Goal: Transaction & Acquisition: Purchase product/service

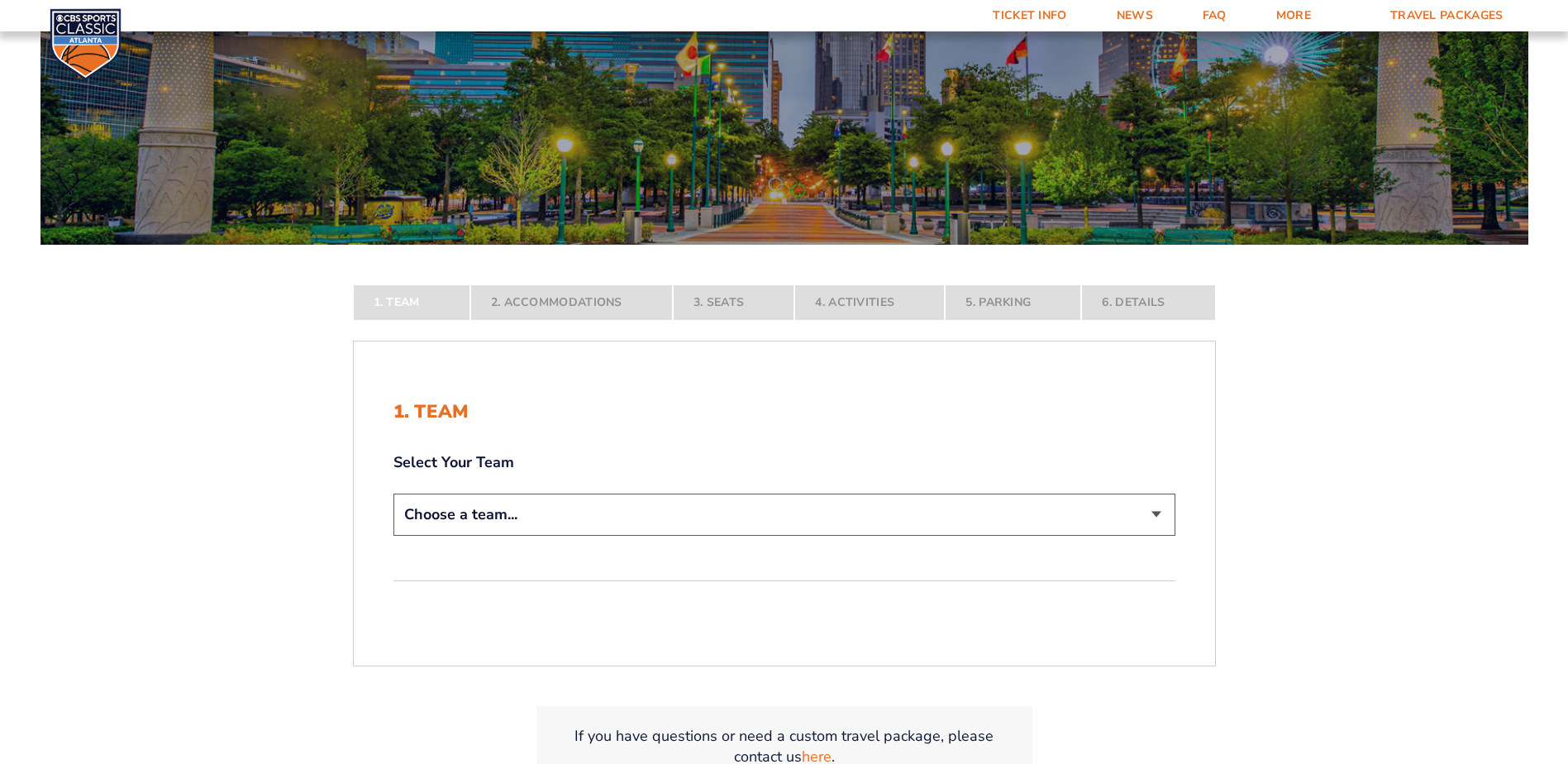
scroll to position [248, 0]
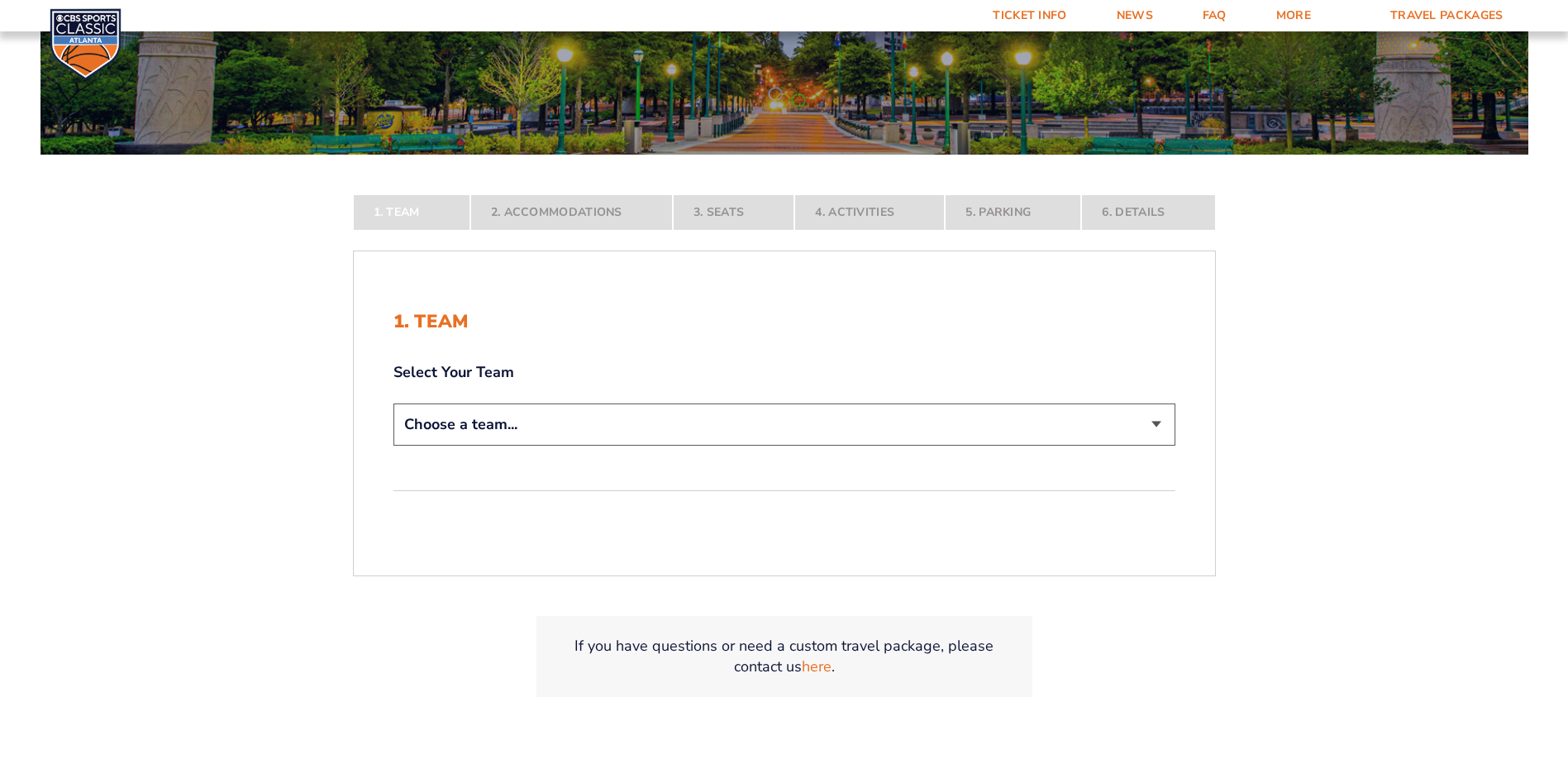
click at [552, 413] on select "Choose a team... [US_STATE] Wildcats [US_STATE] State Buckeyes [US_STATE] Tar H…" at bounding box center [784, 425] width 782 height 43
select select "12956"
click at [394, 445] on select "Choose a team... [US_STATE] Wildcats [US_STATE] State Buckeyes [US_STATE] Tar H…" at bounding box center [784, 425] width 782 height 43
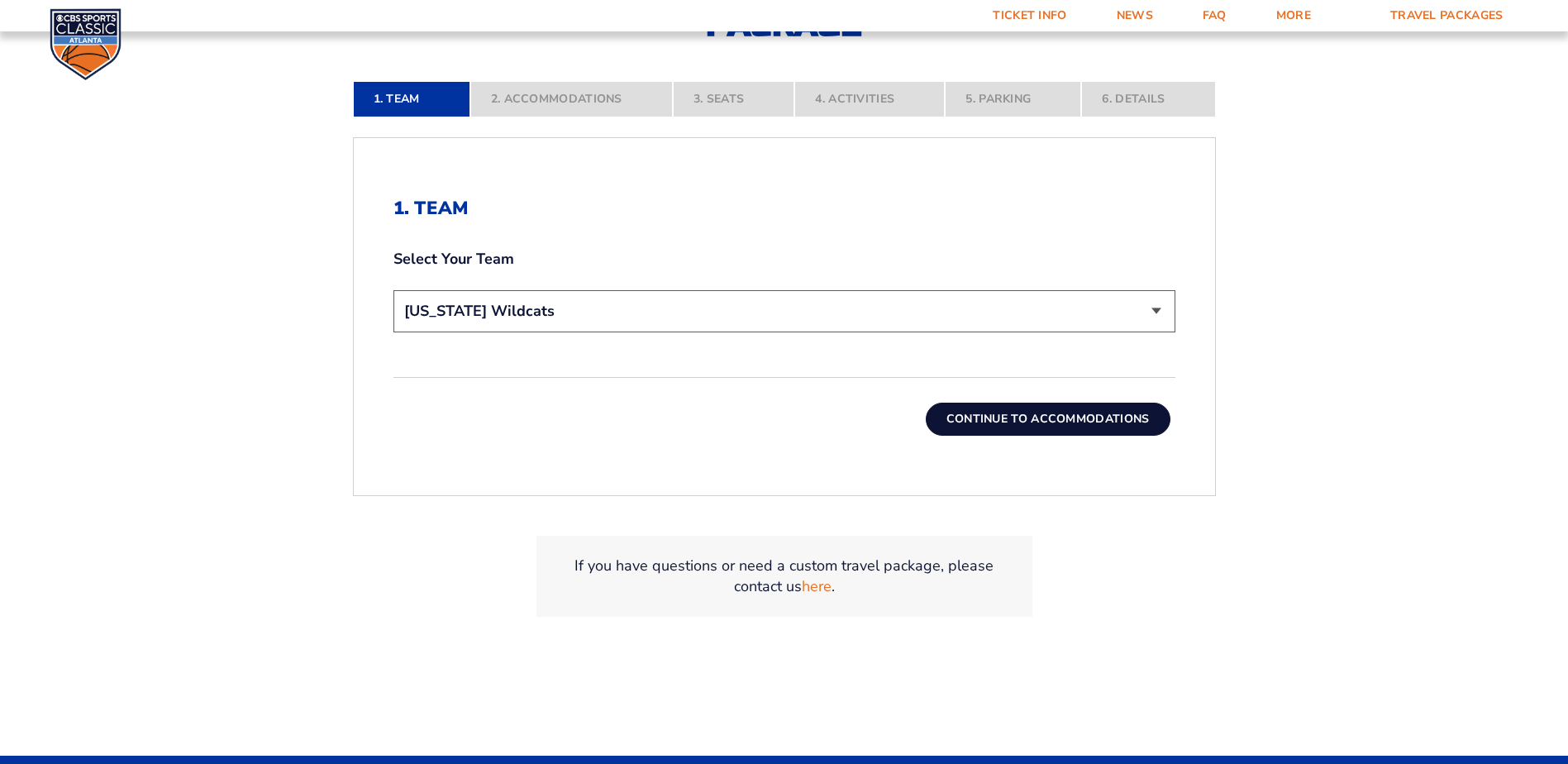
scroll to position [496, 0]
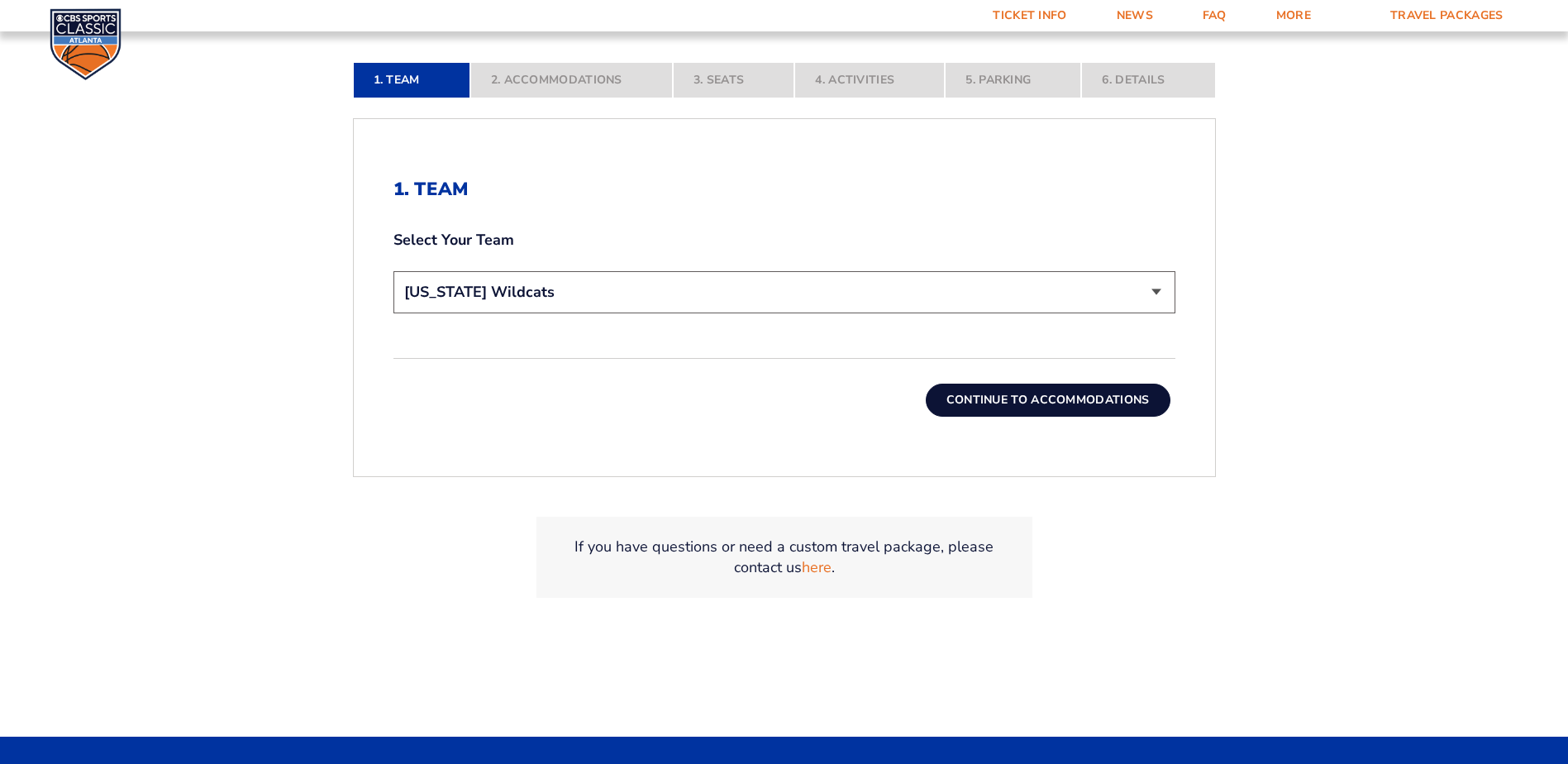
click at [1025, 400] on button "Continue To Accommodations" at bounding box center [1048, 400] width 244 height 33
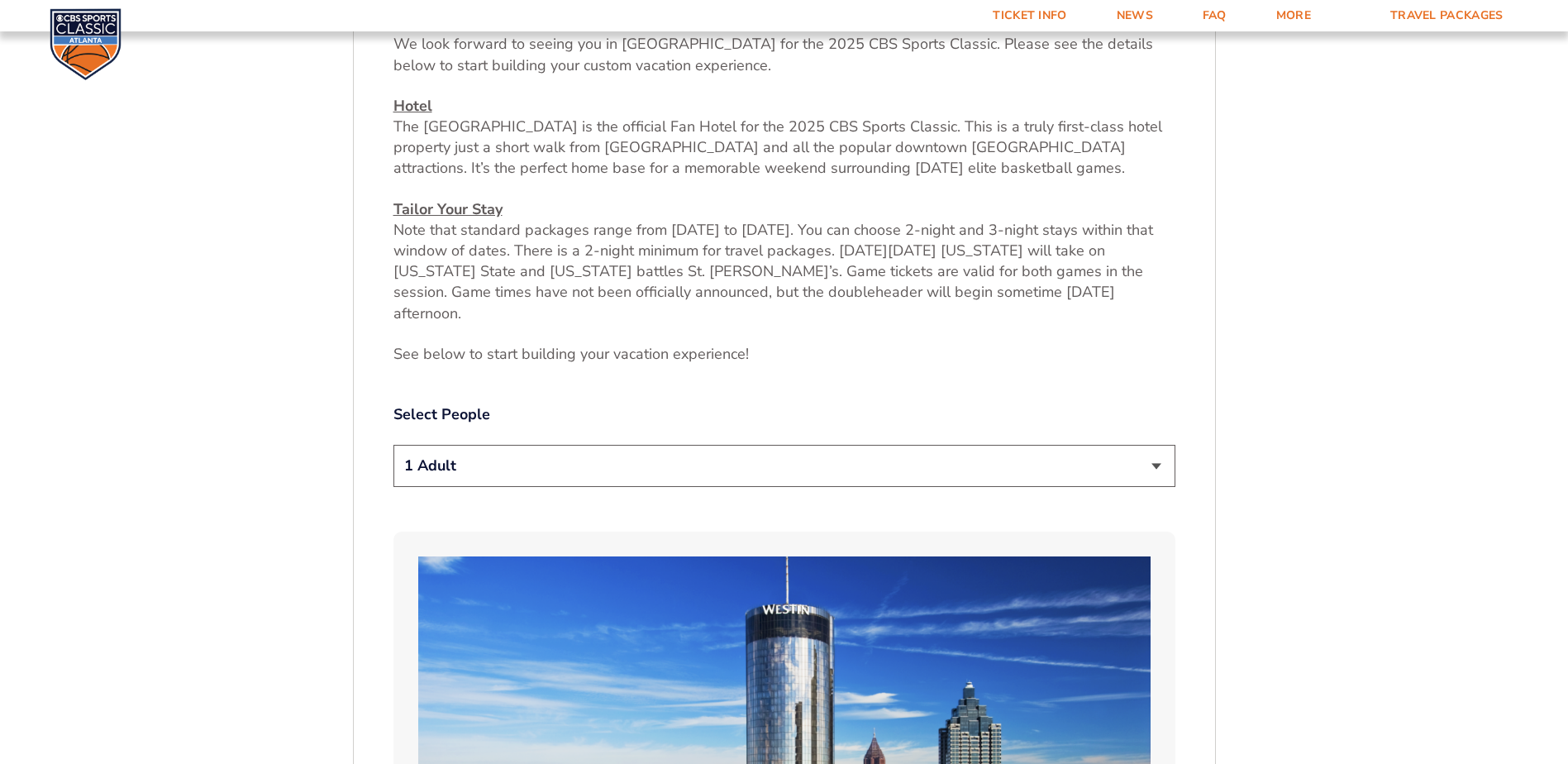
scroll to position [1022, 0]
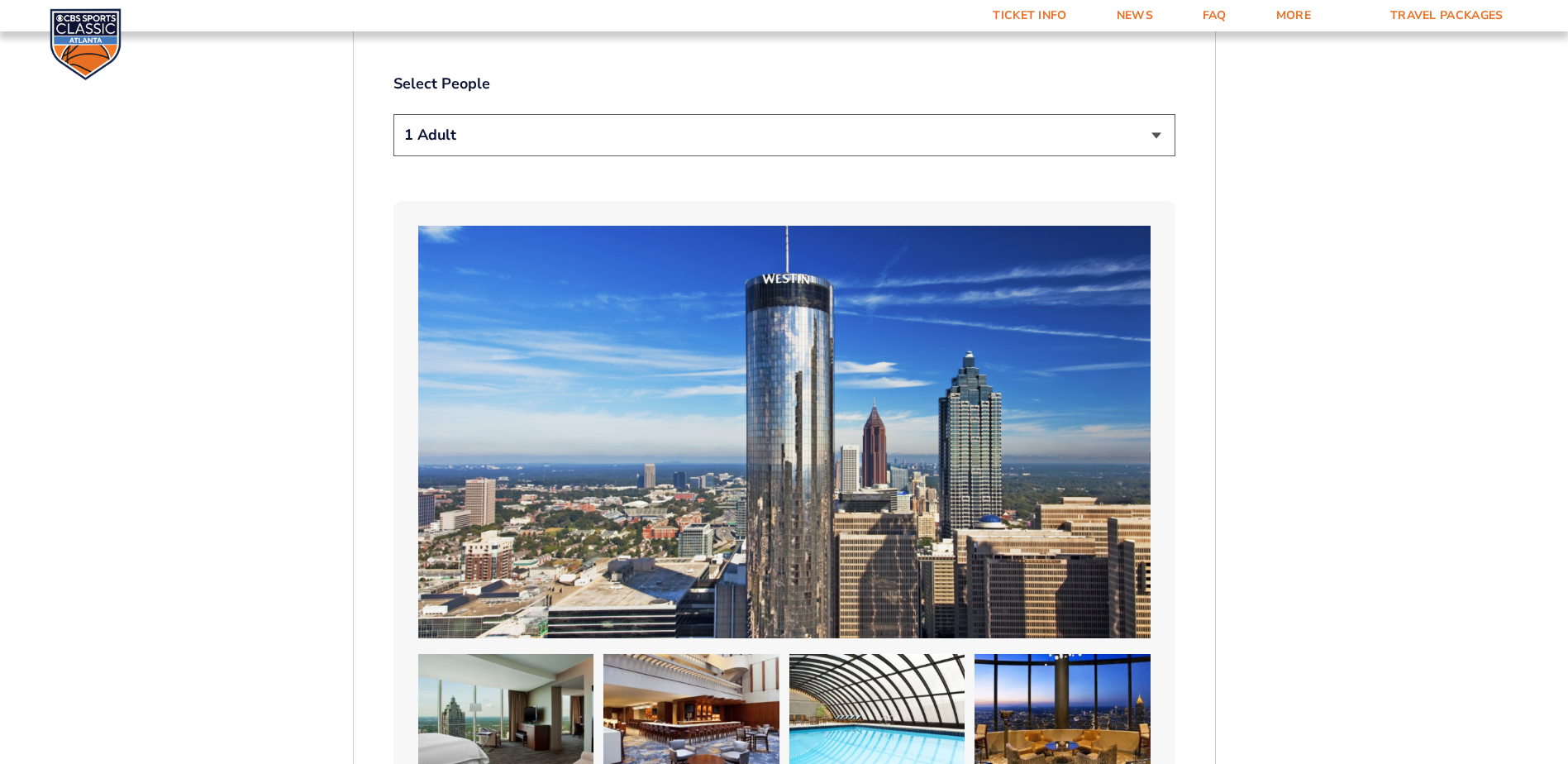
click at [501, 115] on select "1 Adult 2 Adults 3 Adults 4 Adults 2 Adults + 1 Child 2 Adults + 2 Children 2 A…" at bounding box center [784, 135] width 782 height 43
select select "2 Adults"
click at [394, 114] on select "1 Adult 2 Adults 3 Adults 4 Adults 2 Adults + 1 Child 2 Adults + 2 Children 2 A…" at bounding box center [784, 135] width 782 height 43
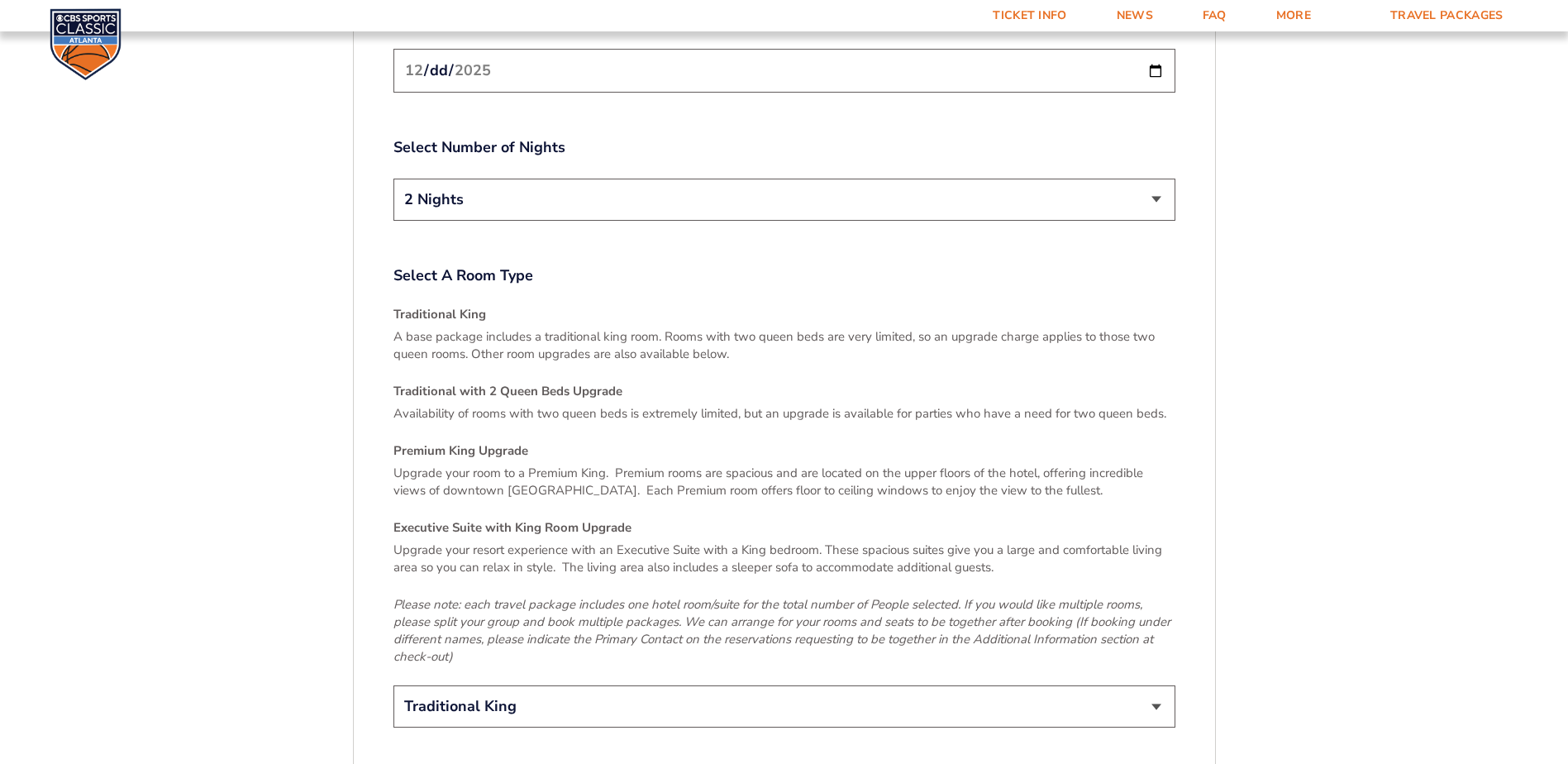
scroll to position [2428, 0]
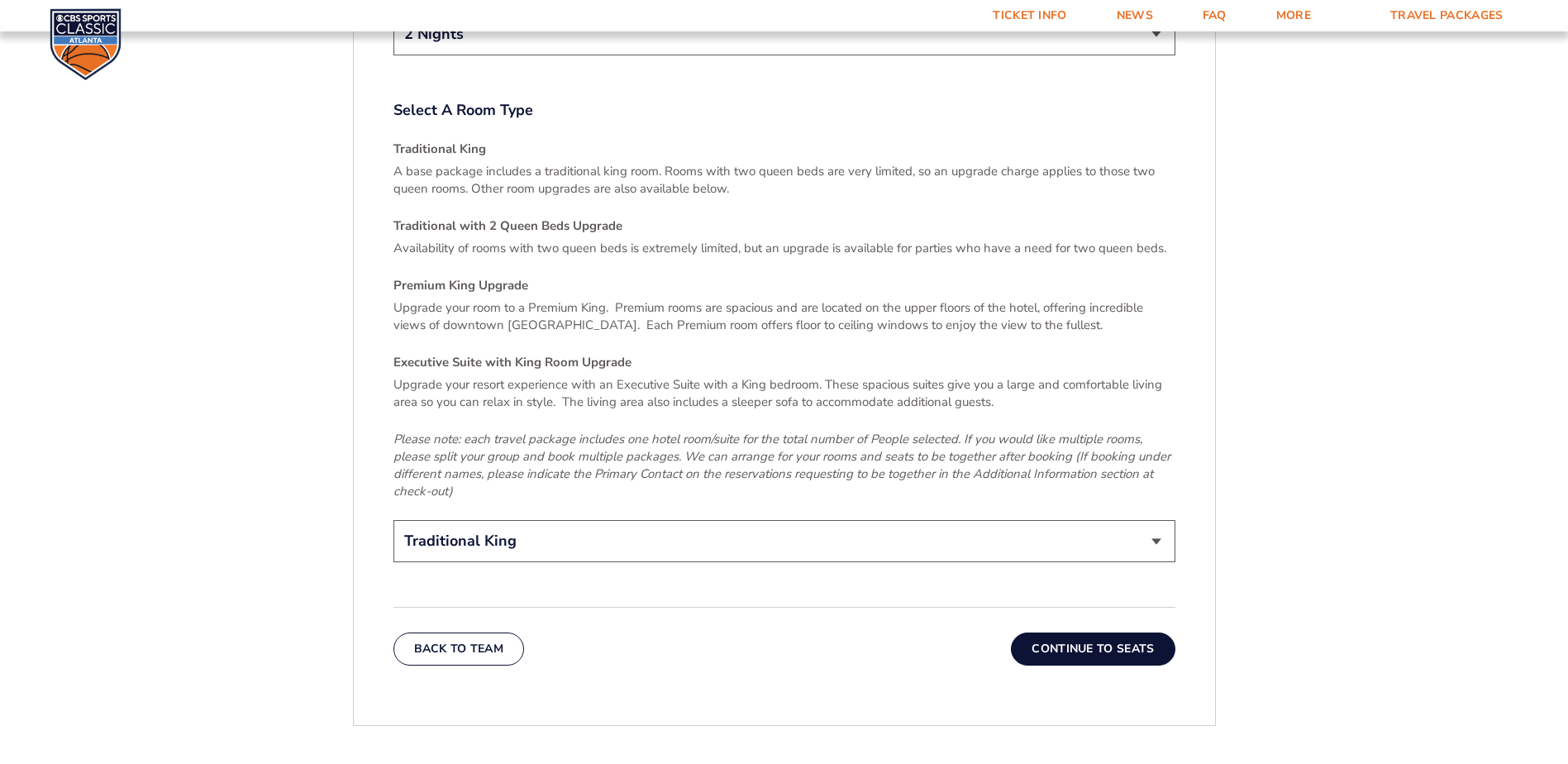
click at [609, 520] on select "Traditional King Traditional with 2 Queen Beds Upgrade (+$45 per night) Premium…" at bounding box center [784, 540] width 782 height 43
select select "Traditional with 2 Queen Beds Upgrade"
click at [394, 520] on select "Traditional King Traditional with 2 Queen Beds Upgrade (+$45 per night) Premium…" at bounding box center [784, 540] width 782 height 43
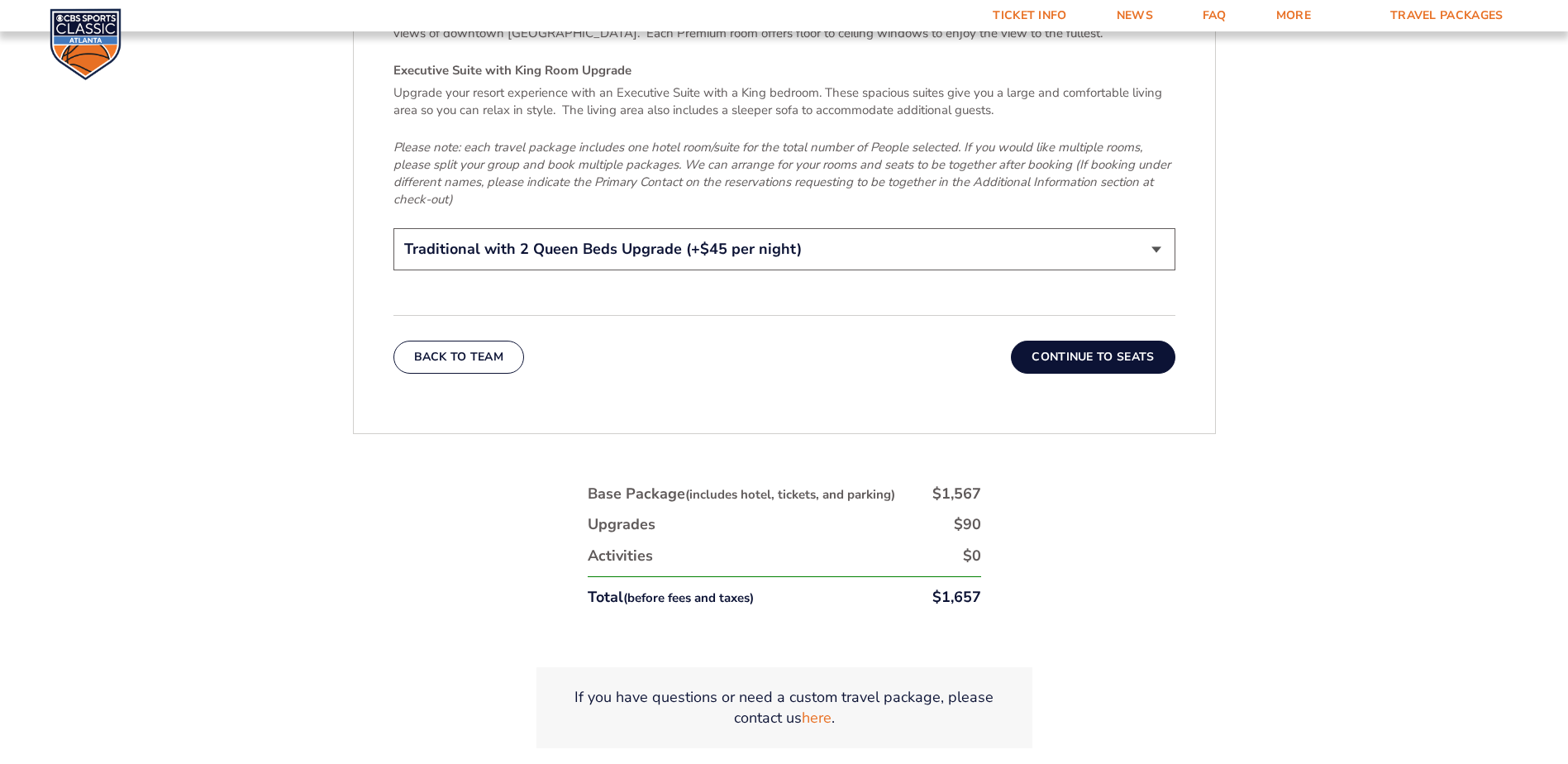
scroll to position [2841, 0]
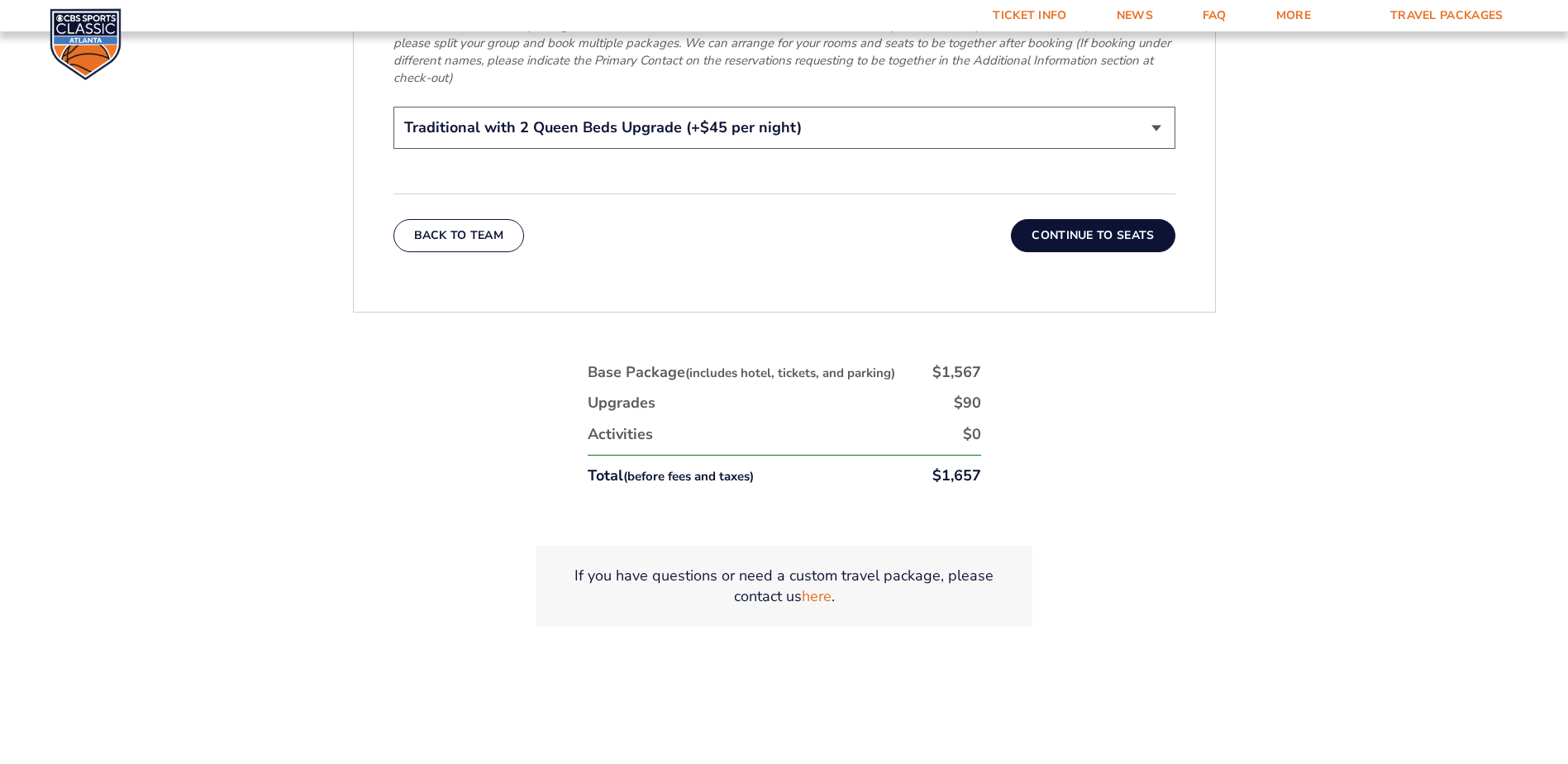
click at [1085, 219] on button "Continue To Seats" at bounding box center [1092, 235] width 163 height 33
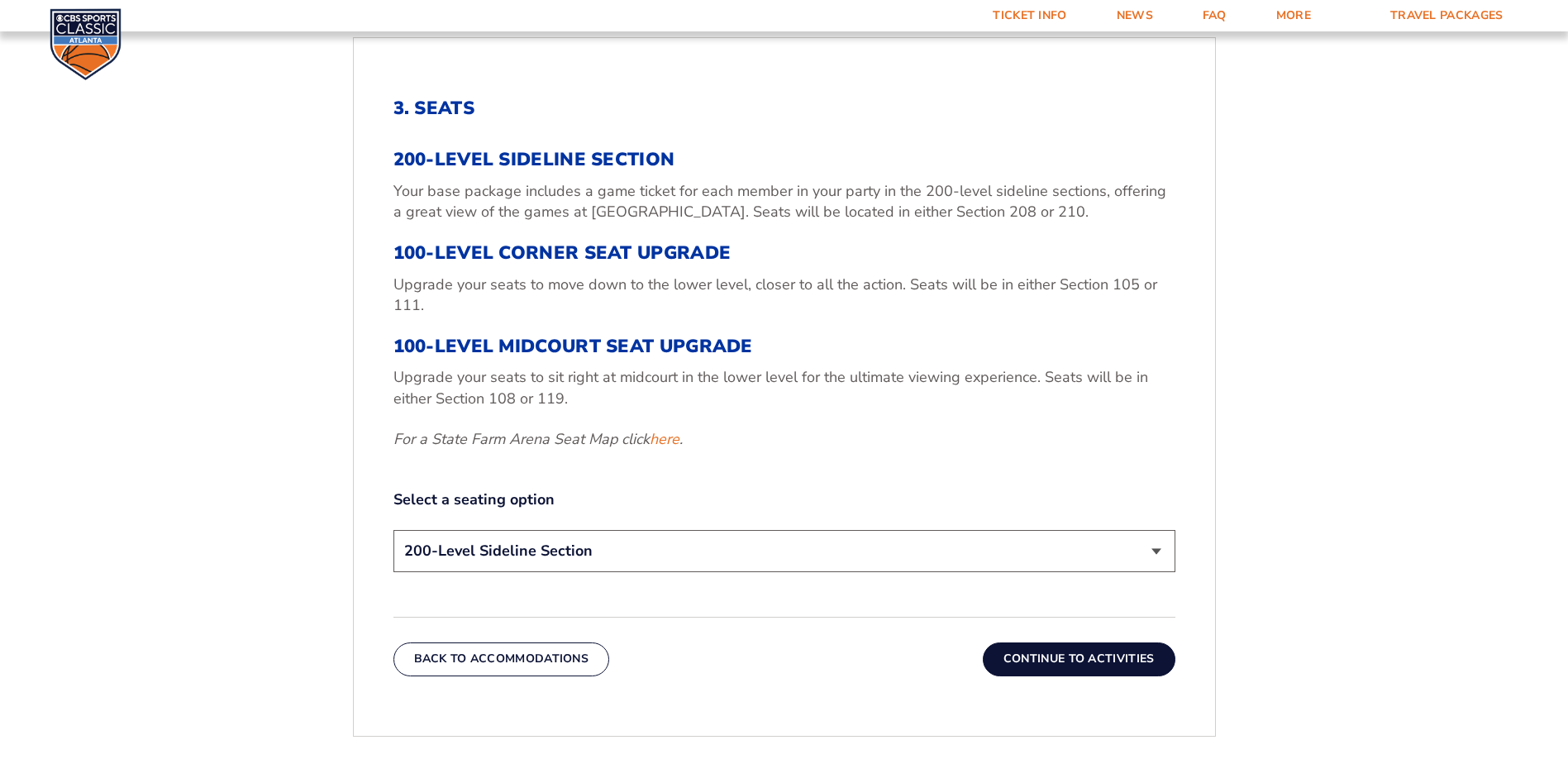
scroll to position [610, 0]
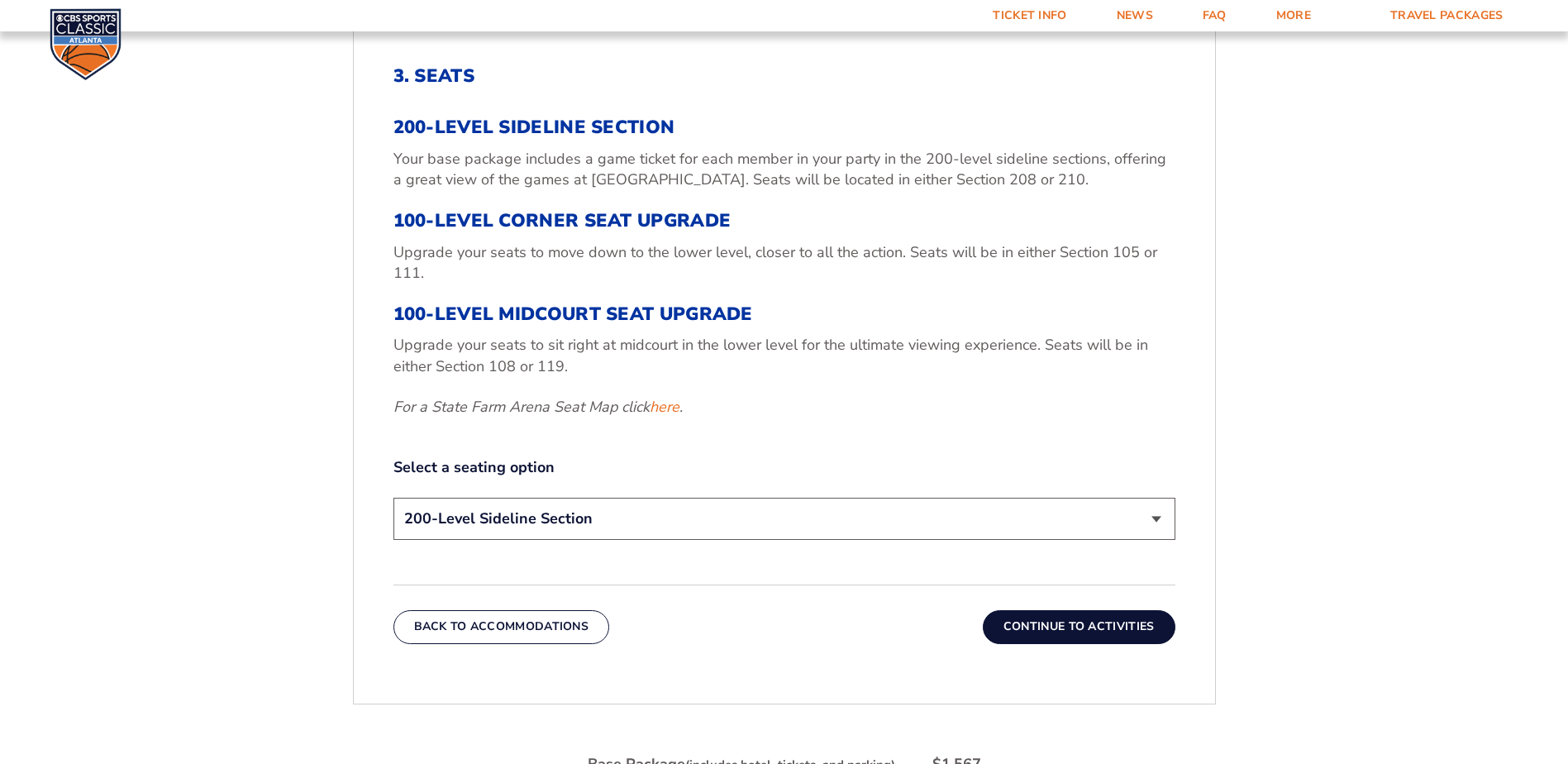
click at [618, 520] on select "200-Level Sideline Section 100-Level Corner Seat Upgrade (+$120 per person) 100…" at bounding box center [784, 519] width 782 height 43
select select "100-Level Corner Seat Upgrade"
click at [394, 498] on select "200-Level Sideline Section 100-Level Corner Seat Upgrade (+$120 per person) 100…" at bounding box center [784, 519] width 782 height 43
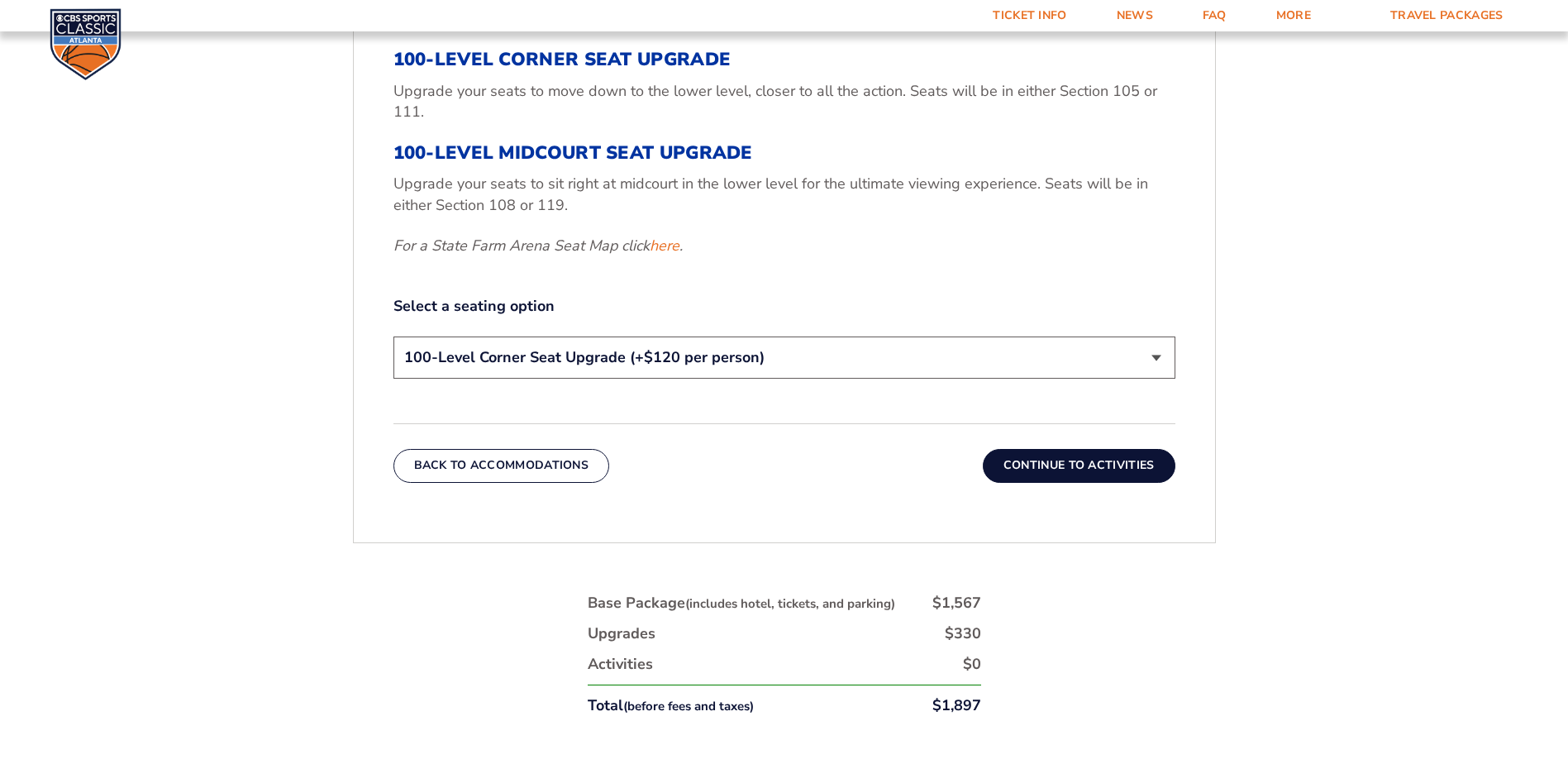
scroll to position [775, 0]
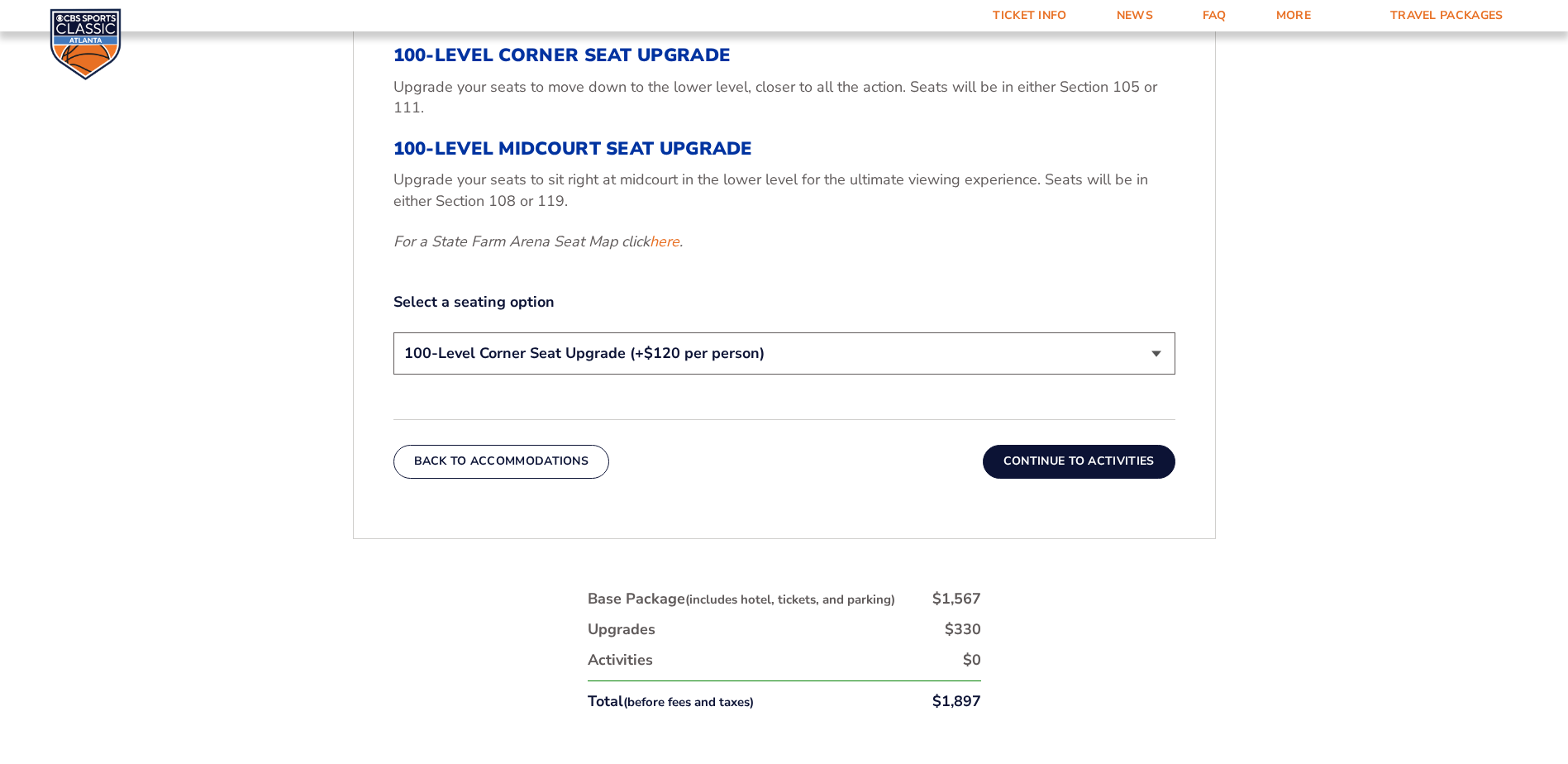
click at [1045, 467] on button "Continue To Activities" at bounding box center [1078, 460] width 193 height 33
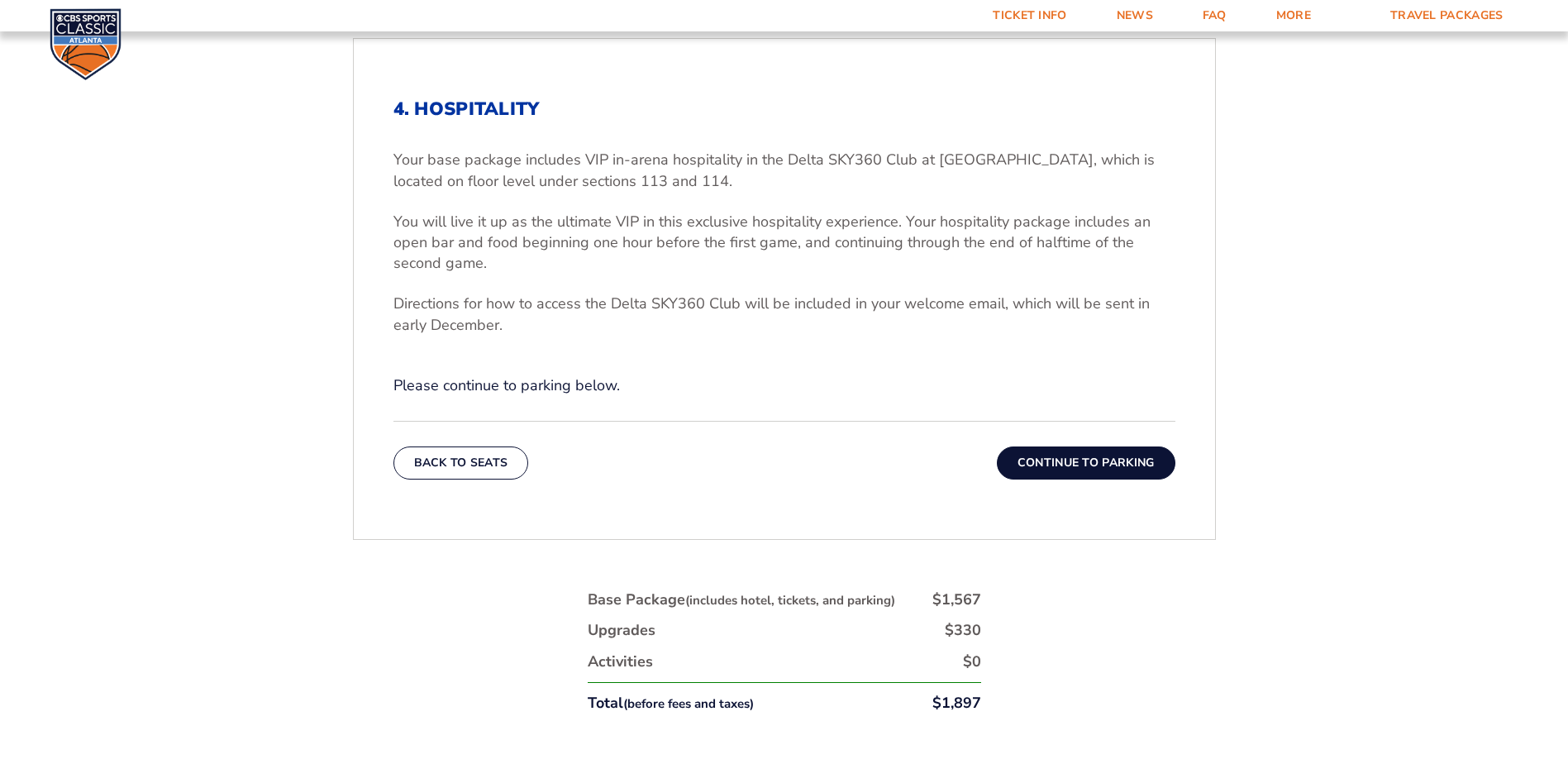
scroll to position [610, 0]
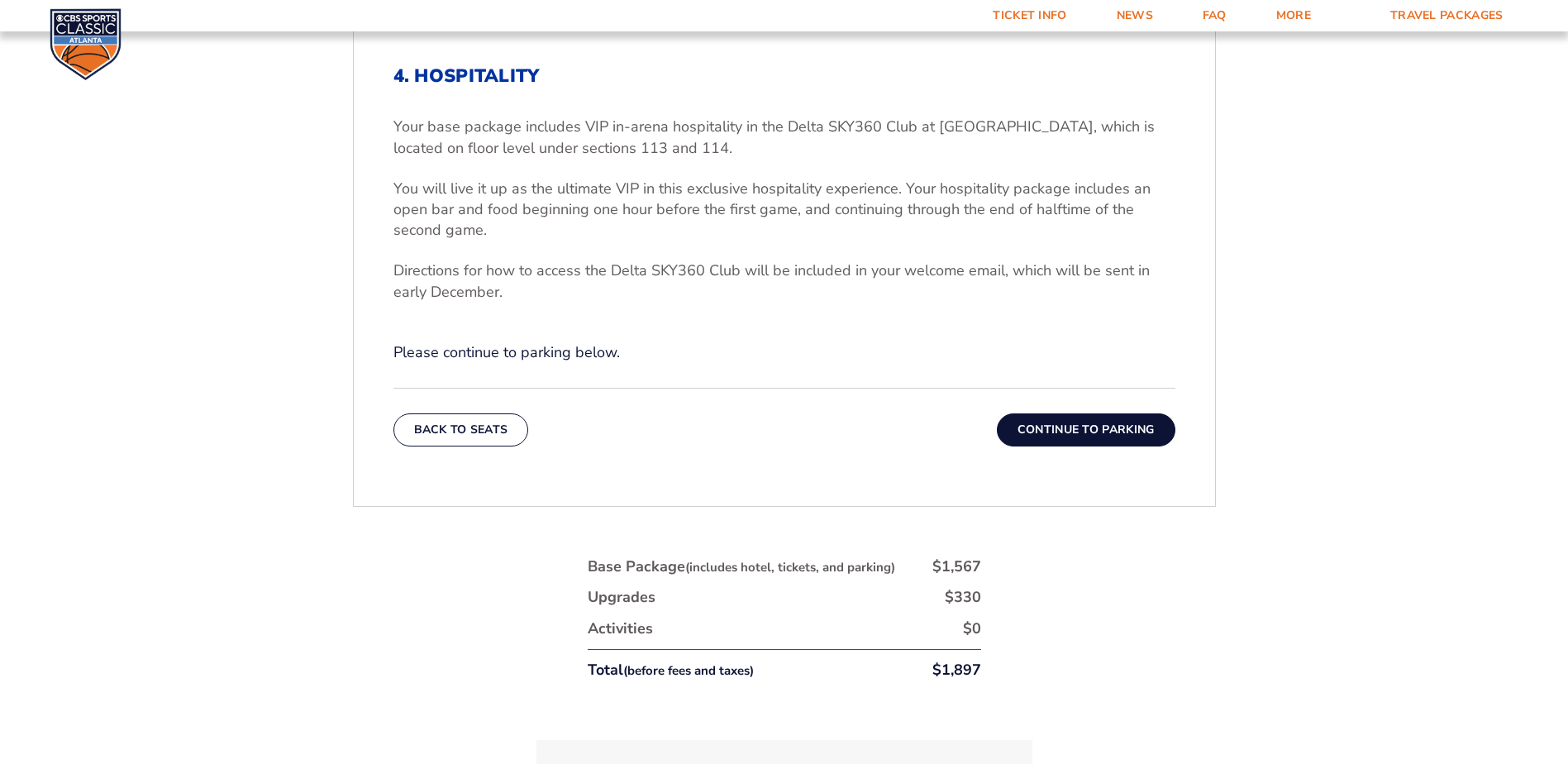
click at [1069, 433] on button "Continue To Parking" at bounding box center [1085, 430] width 178 height 33
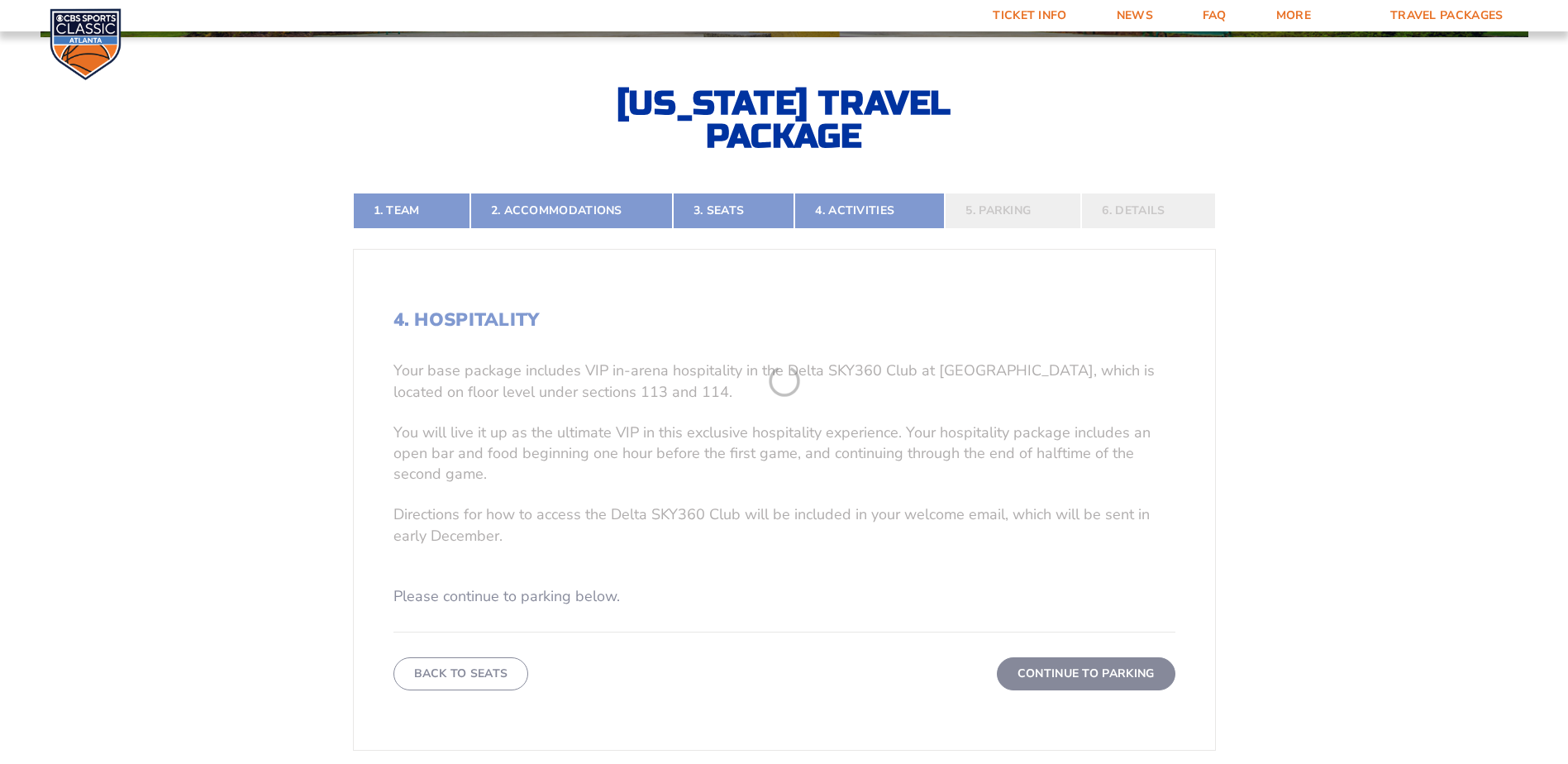
scroll to position [361, 0]
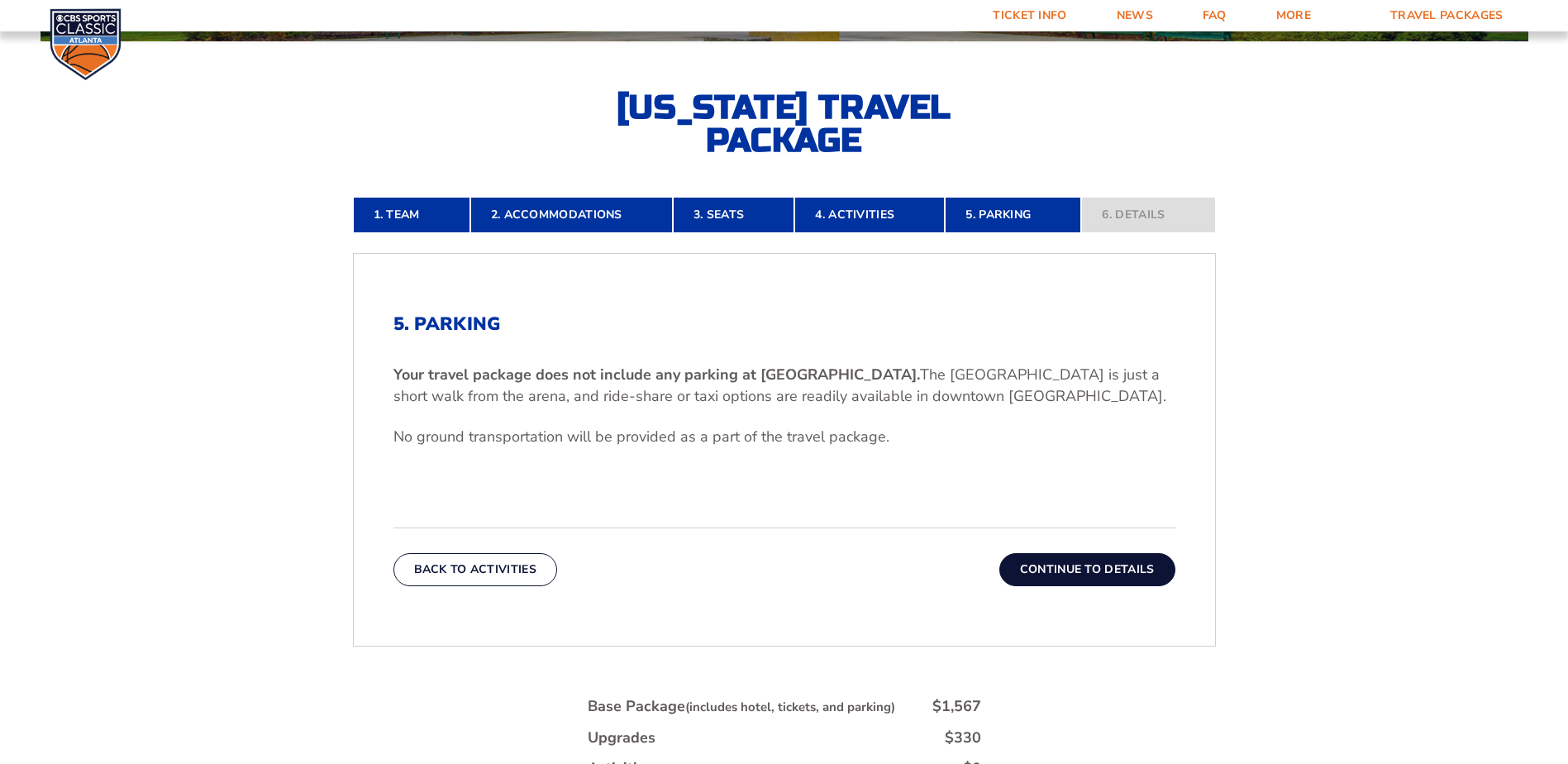
click at [1057, 577] on button "Continue To Details" at bounding box center [1087, 569] width 176 height 33
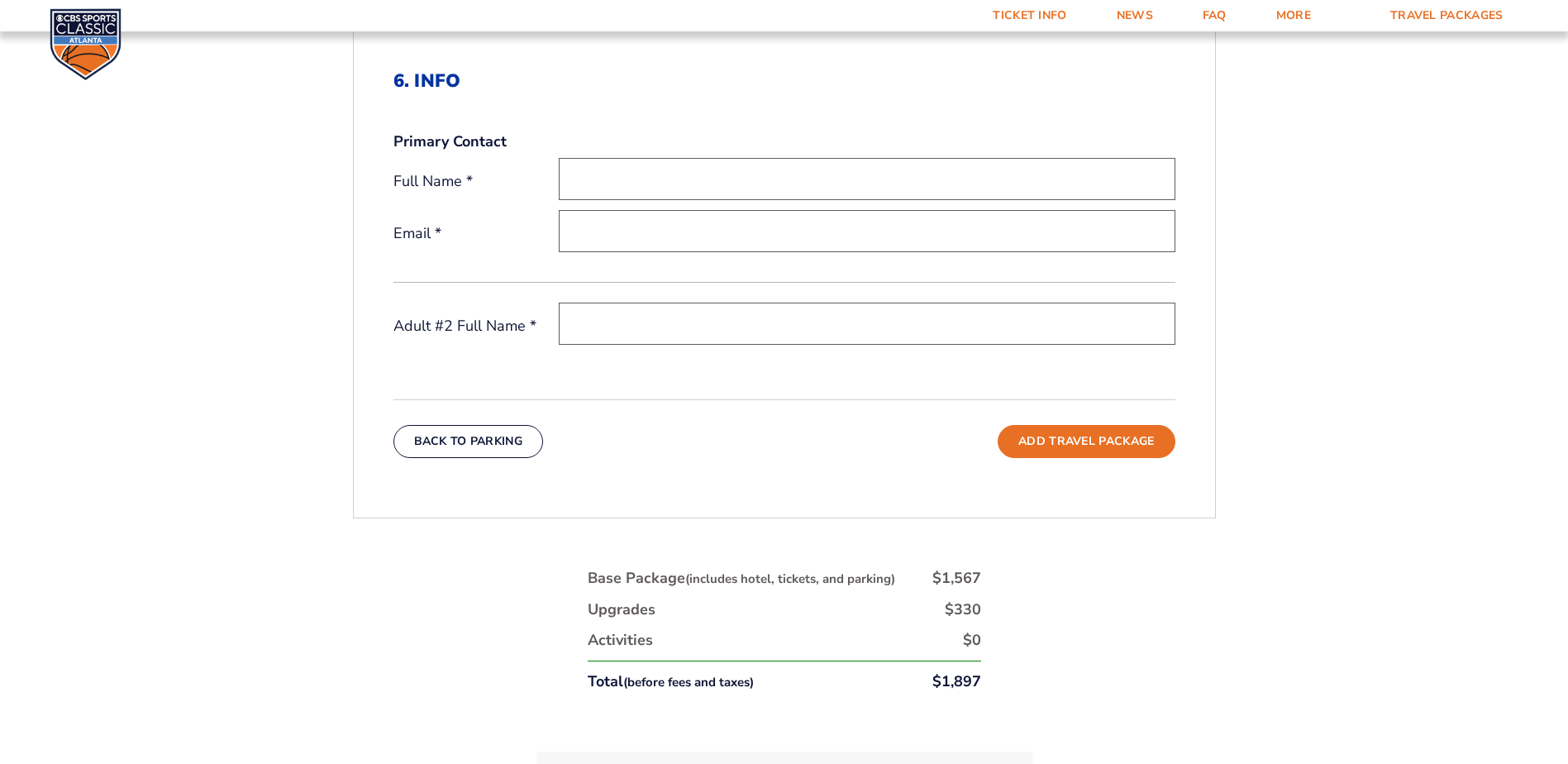
scroll to position [610, 0]
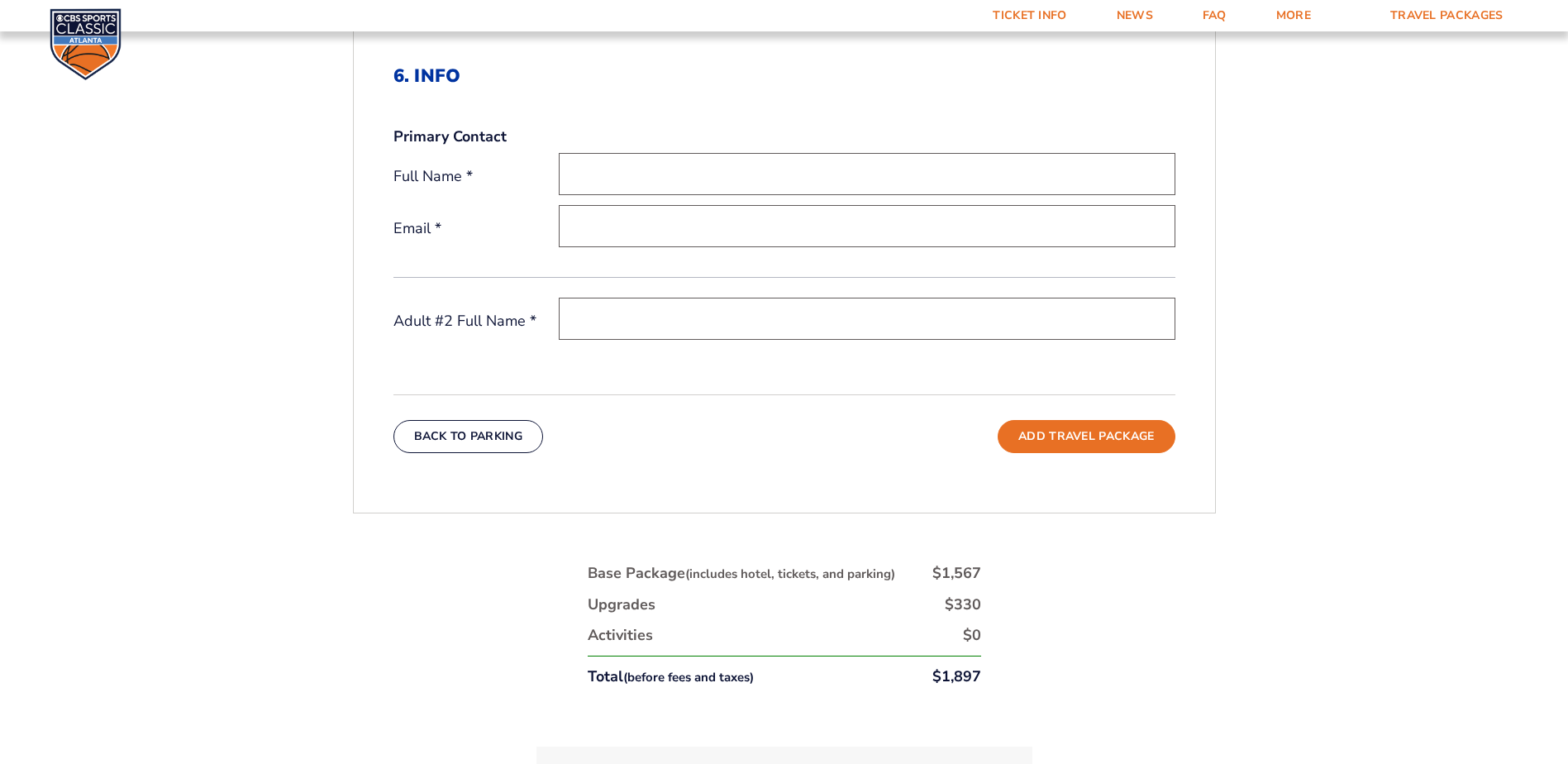
click at [599, 171] on input "text" at bounding box center [867, 174] width 616 height 43
type input "[PERSON_NAME]"
type input "[EMAIL_ADDRESS][DOMAIN_NAME]"
click at [594, 319] on input "text" at bounding box center [867, 319] width 616 height 43
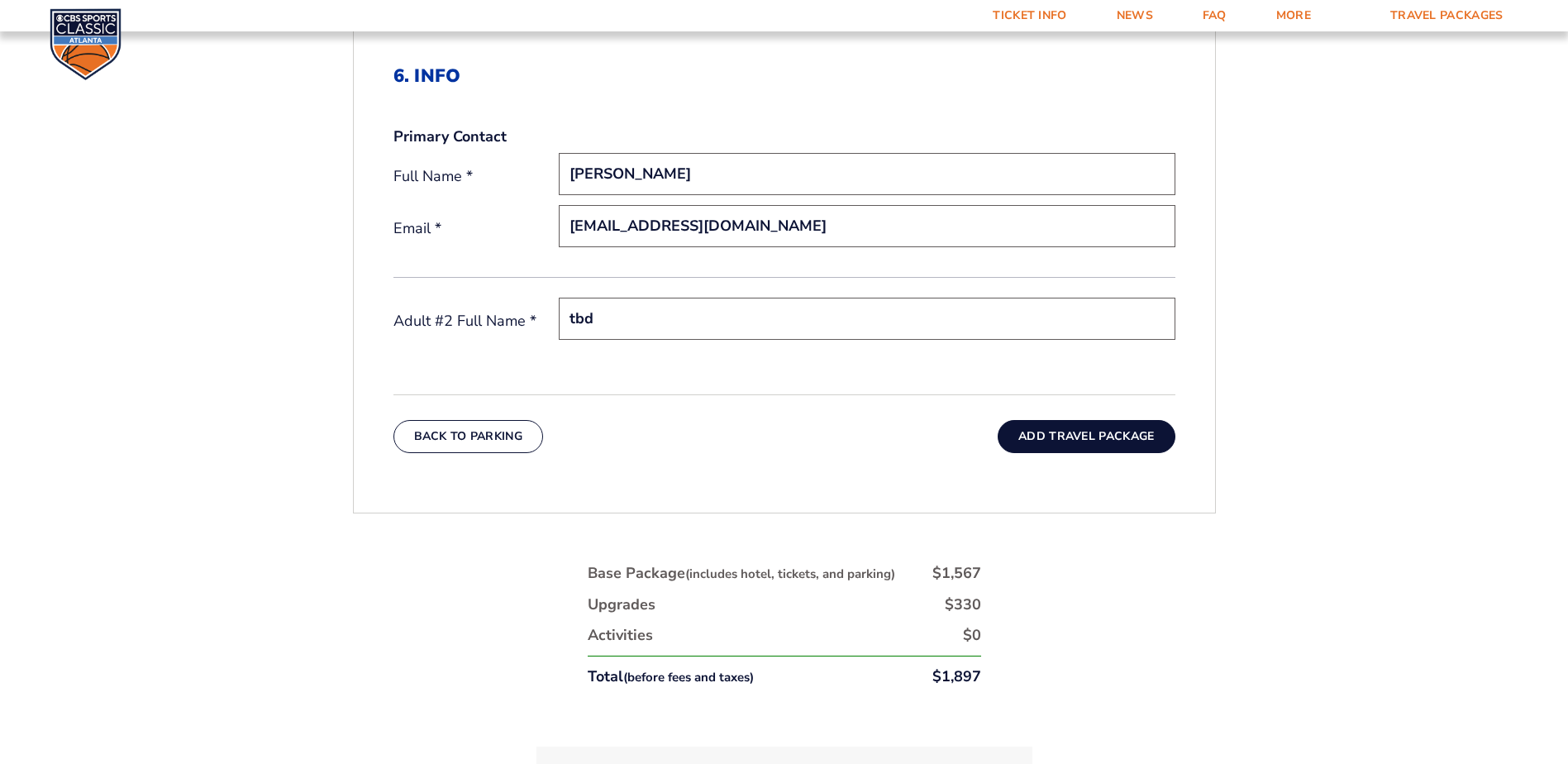
type input "tbd"
click at [1058, 438] on button "Add Travel Package" at bounding box center [1085, 435] width 177 height 33
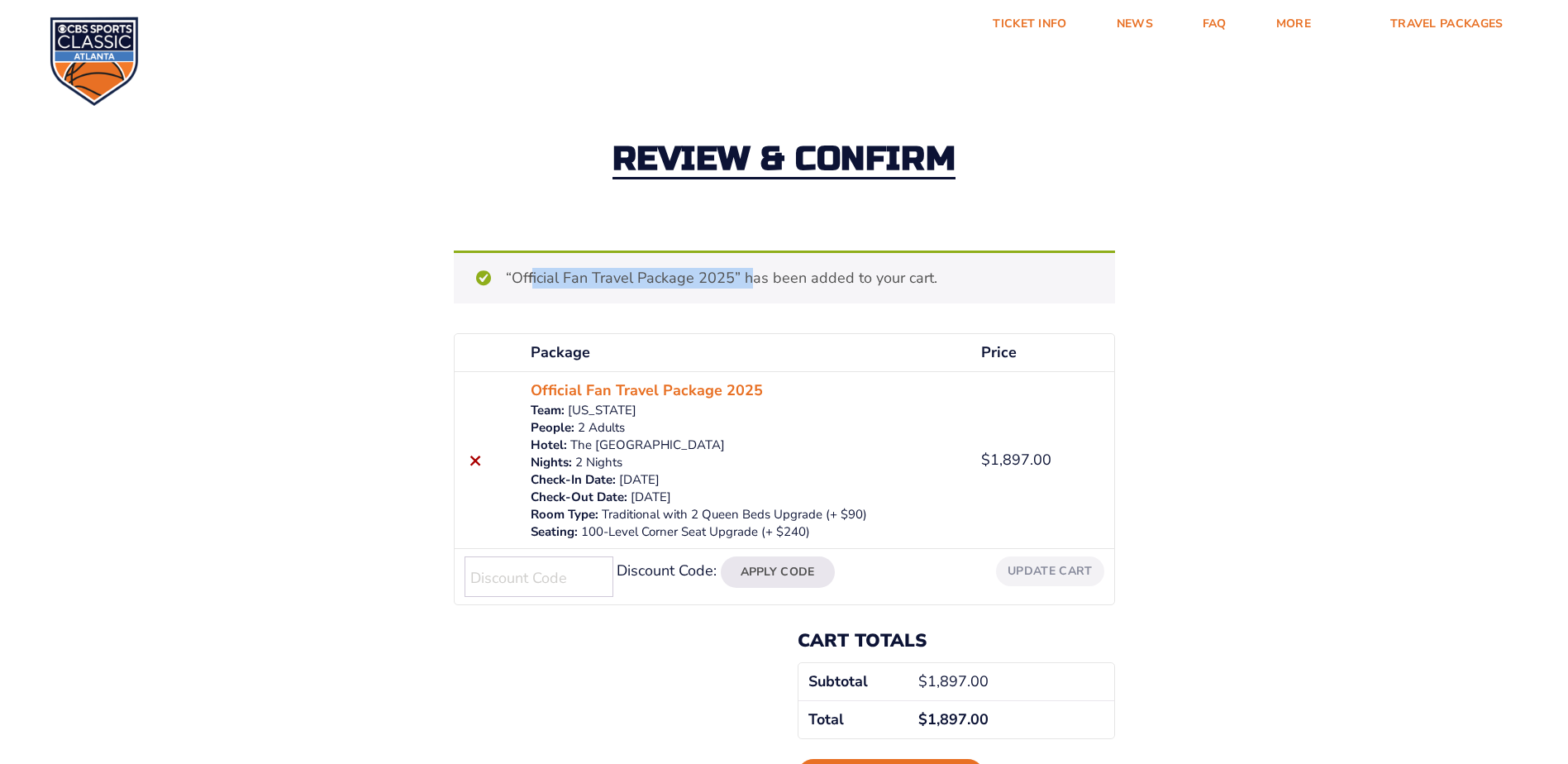
drag, startPoint x: 512, startPoint y: 279, endPoint x: 729, endPoint y: 266, distance: 217.4
click at [729, 266] on div "“Official Fan Travel Package 2025” has been added to your cart. Continue shoppi…" at bounding box center [784, 276] width 661 height 52
copy div "Official Fan Travel Package 2025"
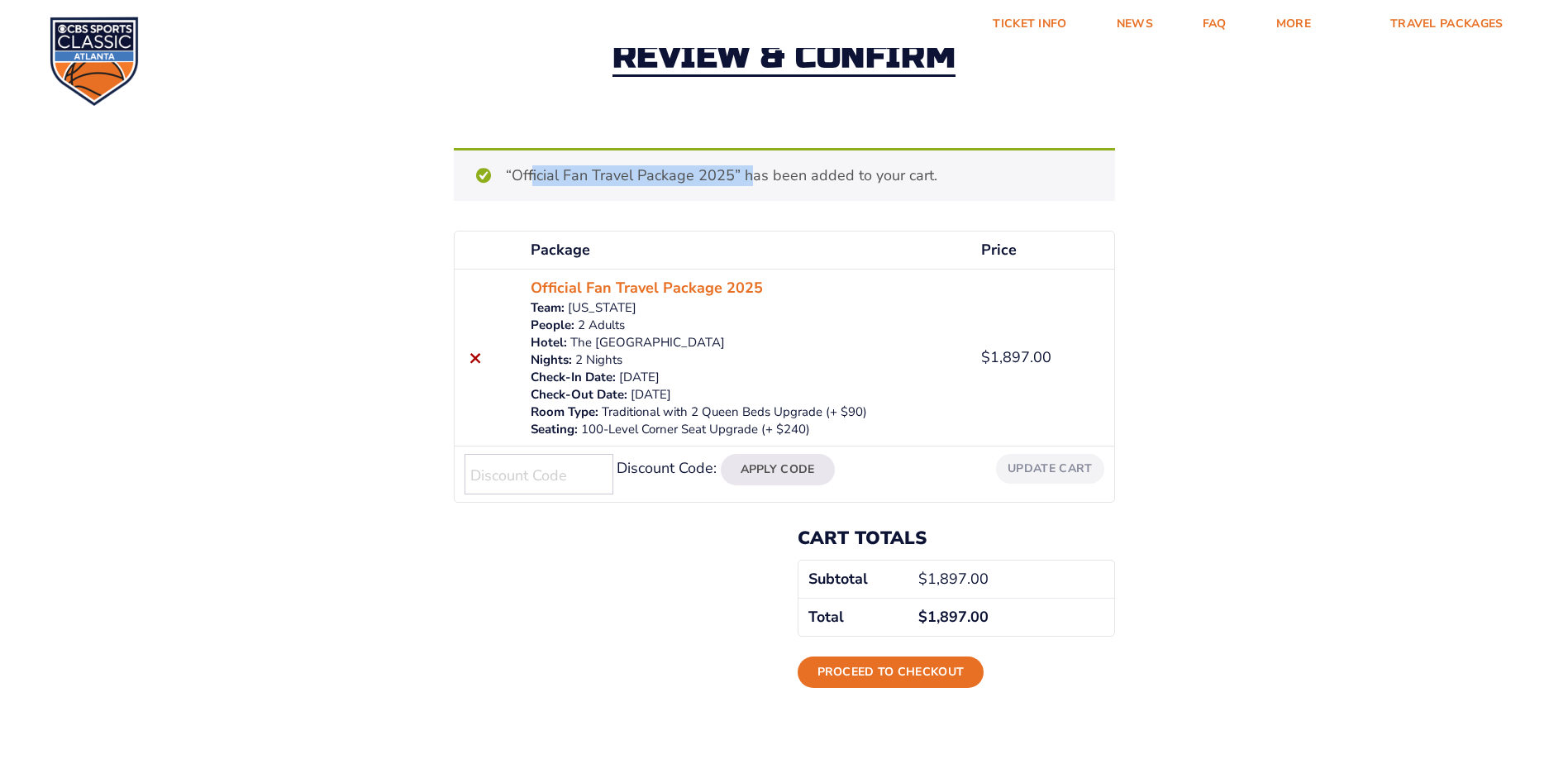
scroll to position [248, 0]
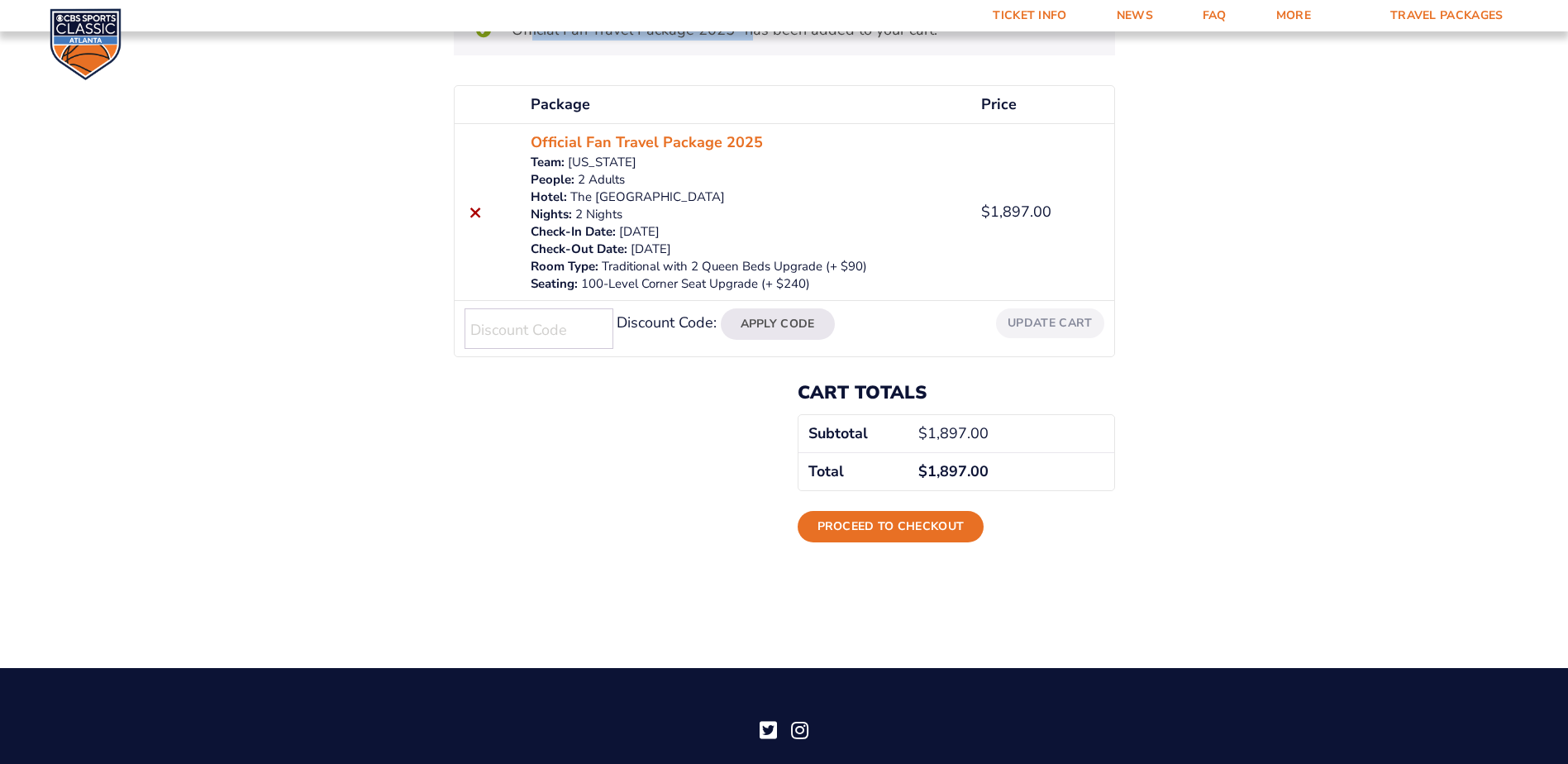
drag, startPoint x: 881, startPoint y: 524, endPoint x: 820, endPoint y: 504, distance: 64.2
click at [881, 524] on link "Proceed to checkout" at bounding box center [890, 526] width 187 height 32
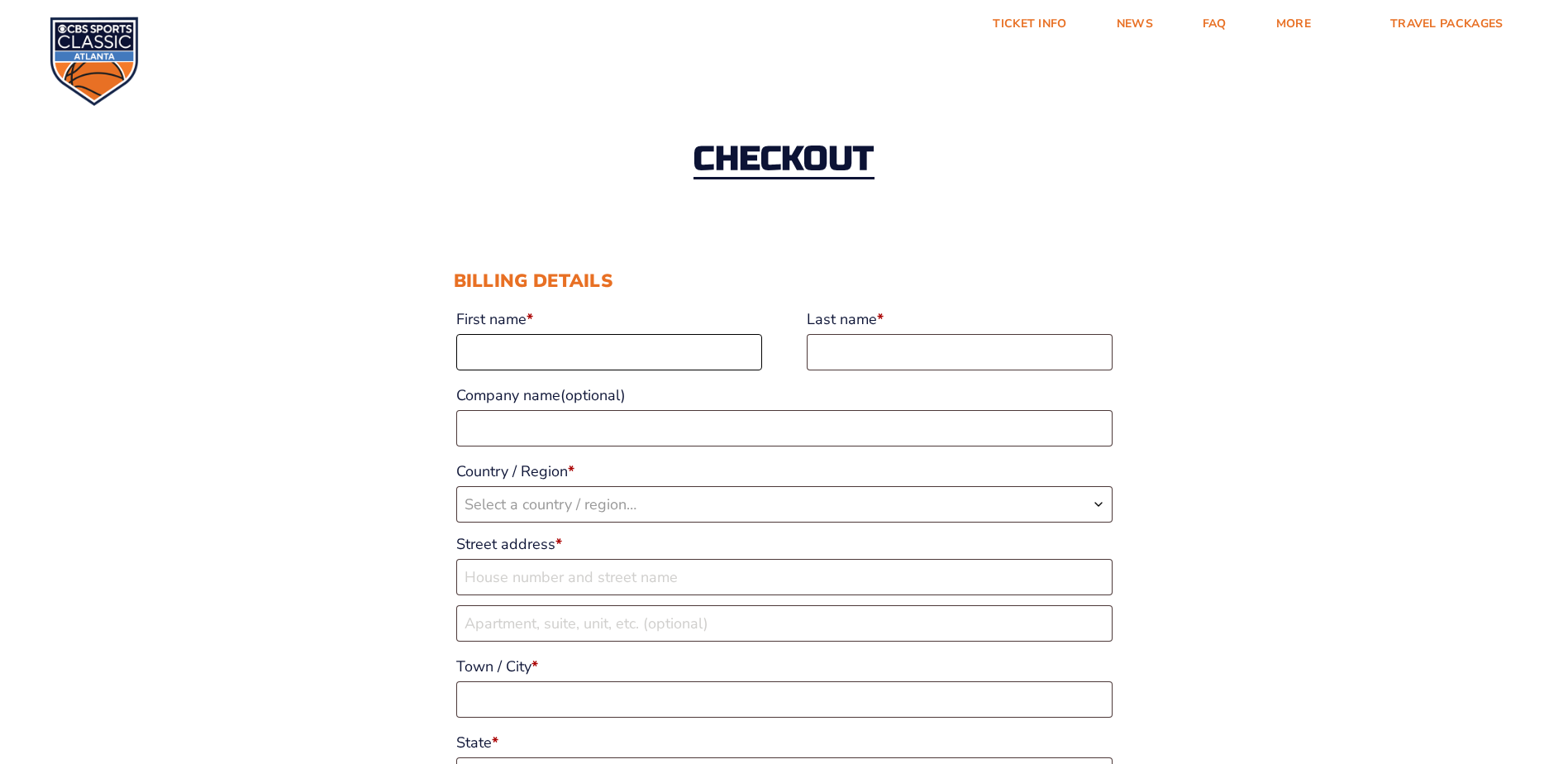
click at [505, 339] on input "First name *" at bounding box center [608, 351] width 306 height 37
click at [500, 356] on input "First name *" at bounding box center [608, 351] width 306 height 37
type input "BRIAN"
type input "RISNER"
type input "7529"
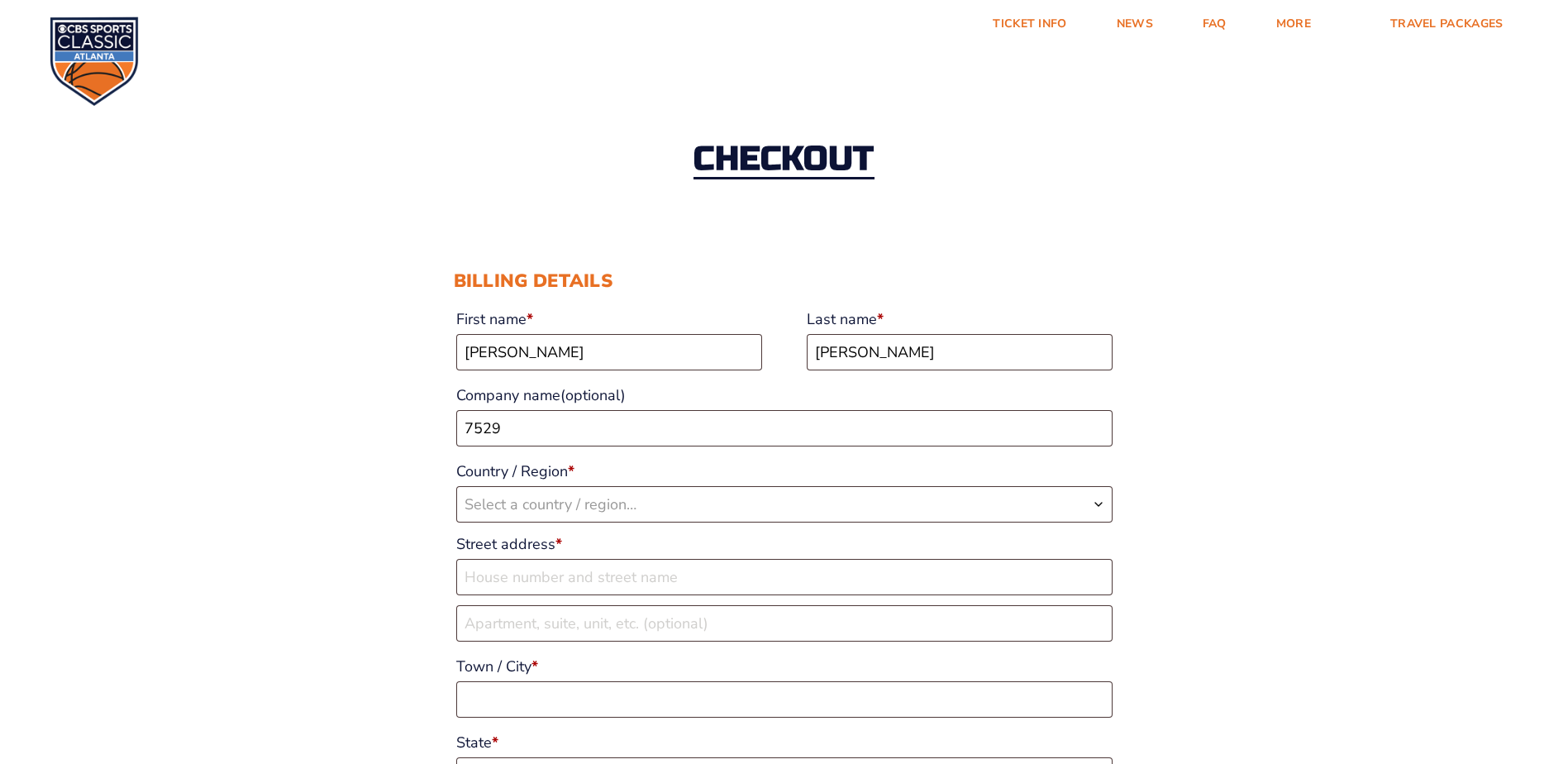
select select "US"
type input "216 River Bluff Blvd"
type input "Columbia"
type input "29210"
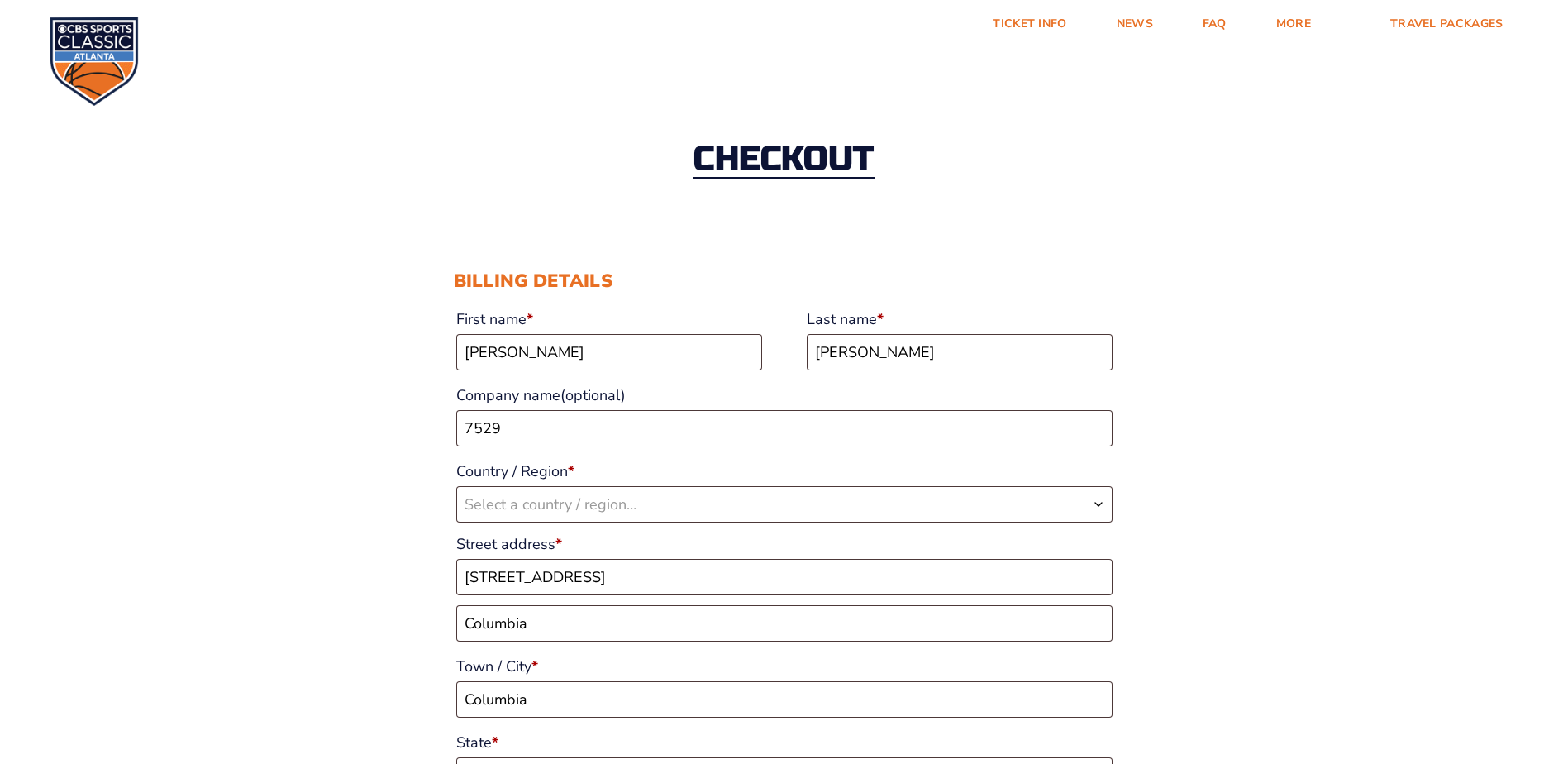
type input "18034671410"
type input "[EMAIL_ADDRESS][DOMAIN_NAME]"
select select "US"
select select "SC"
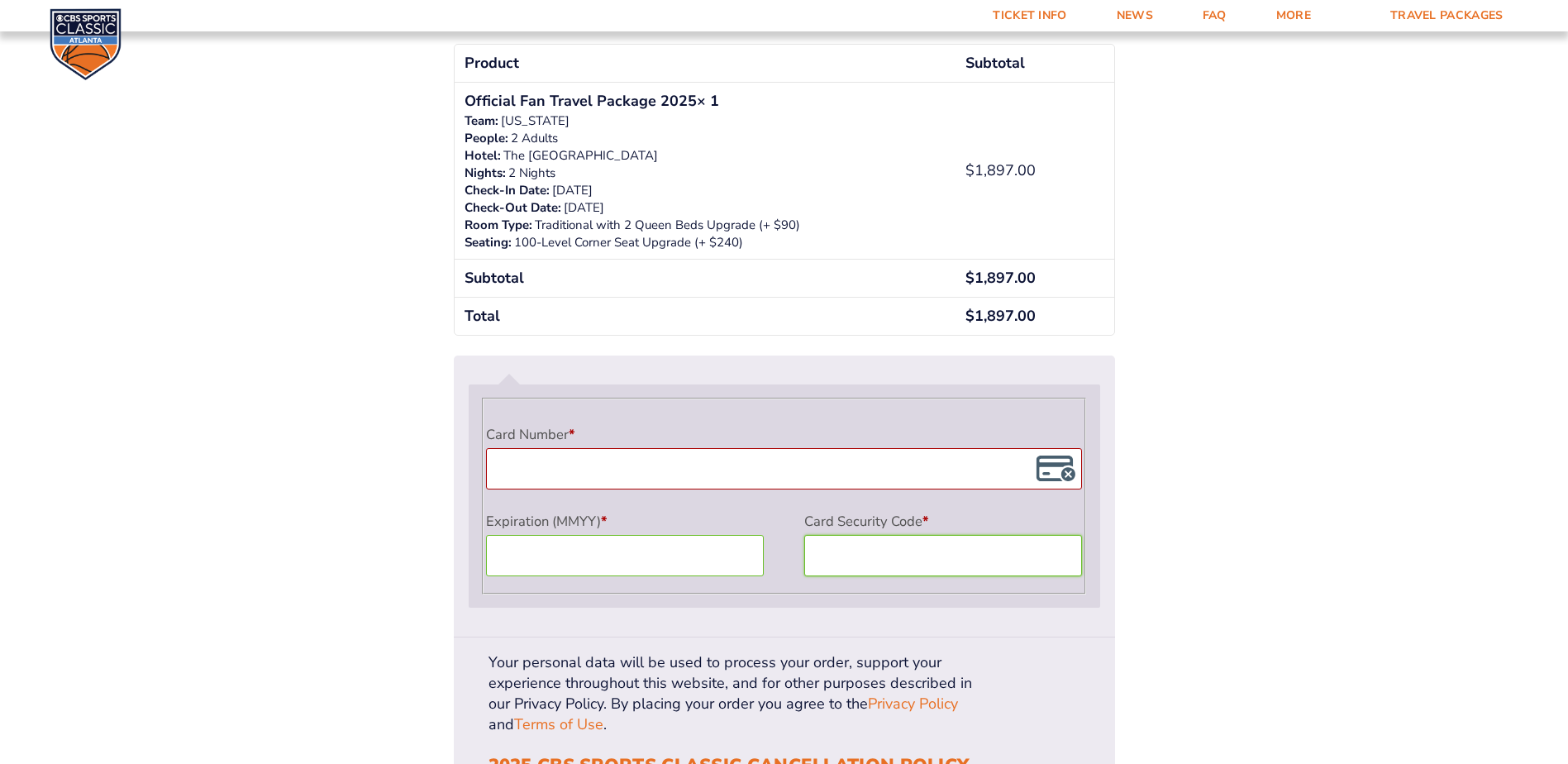
scroll to position [1435, 0]
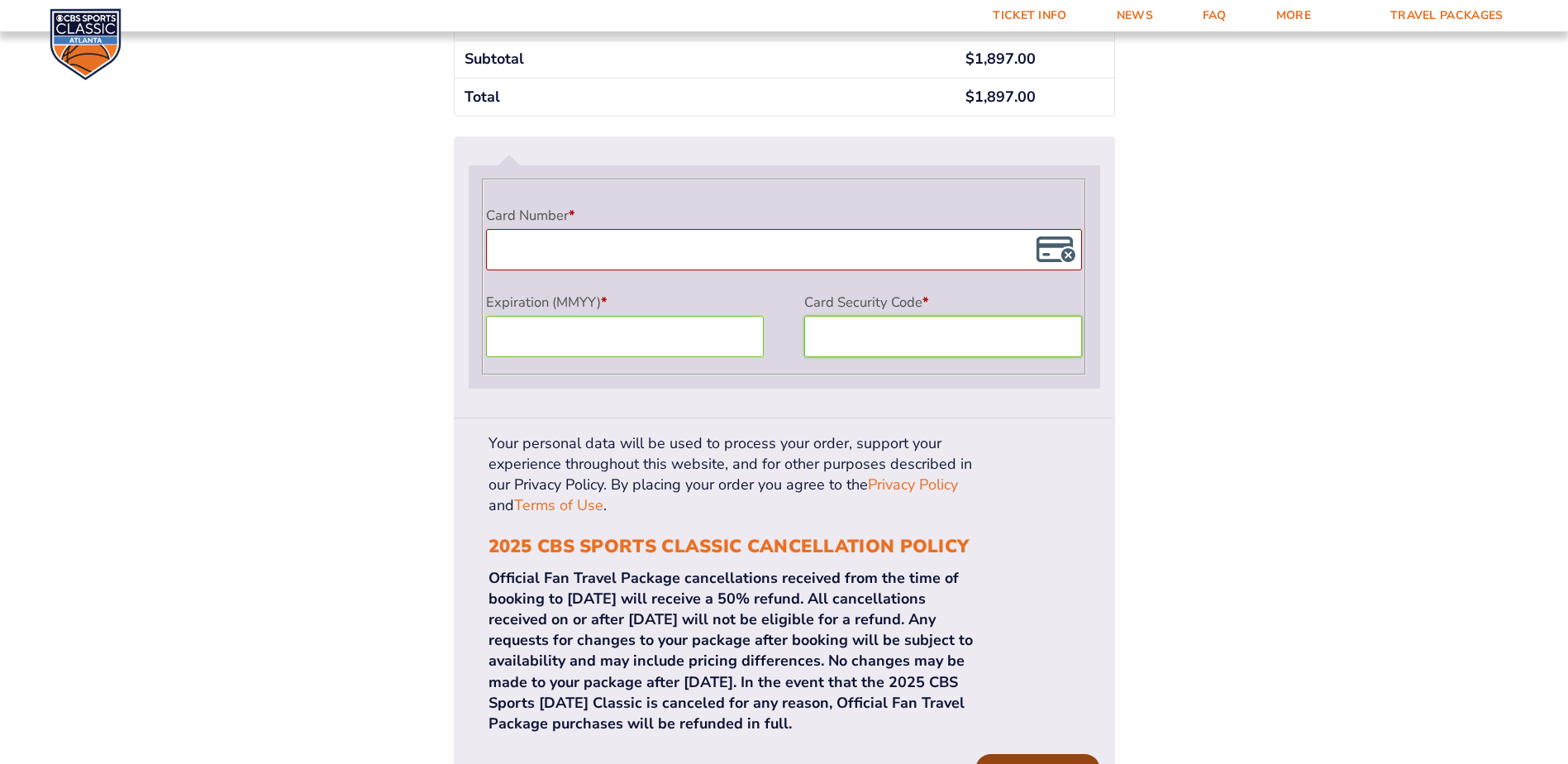
click at [1032, 754] on button "Place order" at bounding box center [1037, 770] width 124 height 32
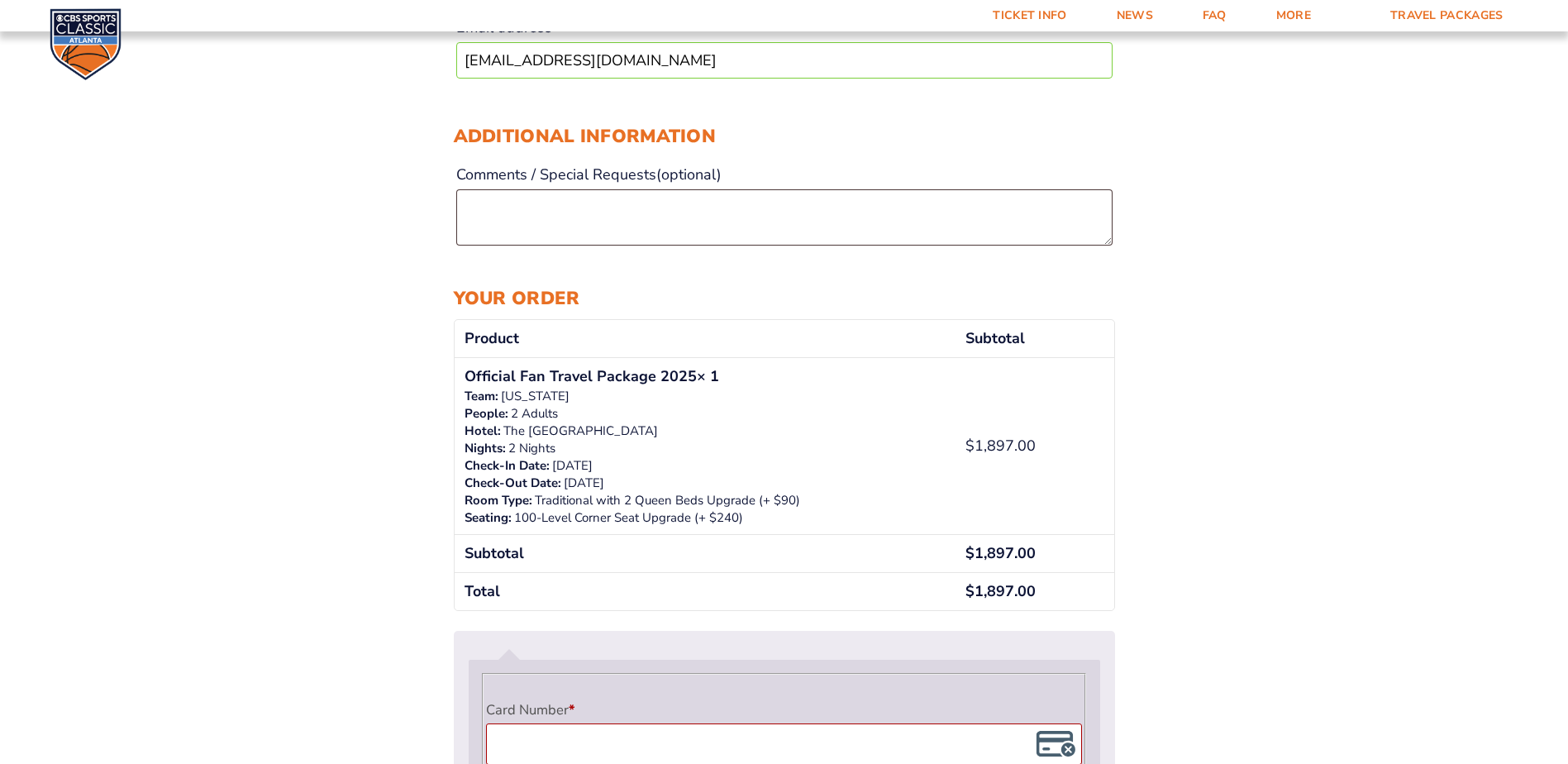
scroll to position [1367, 0]
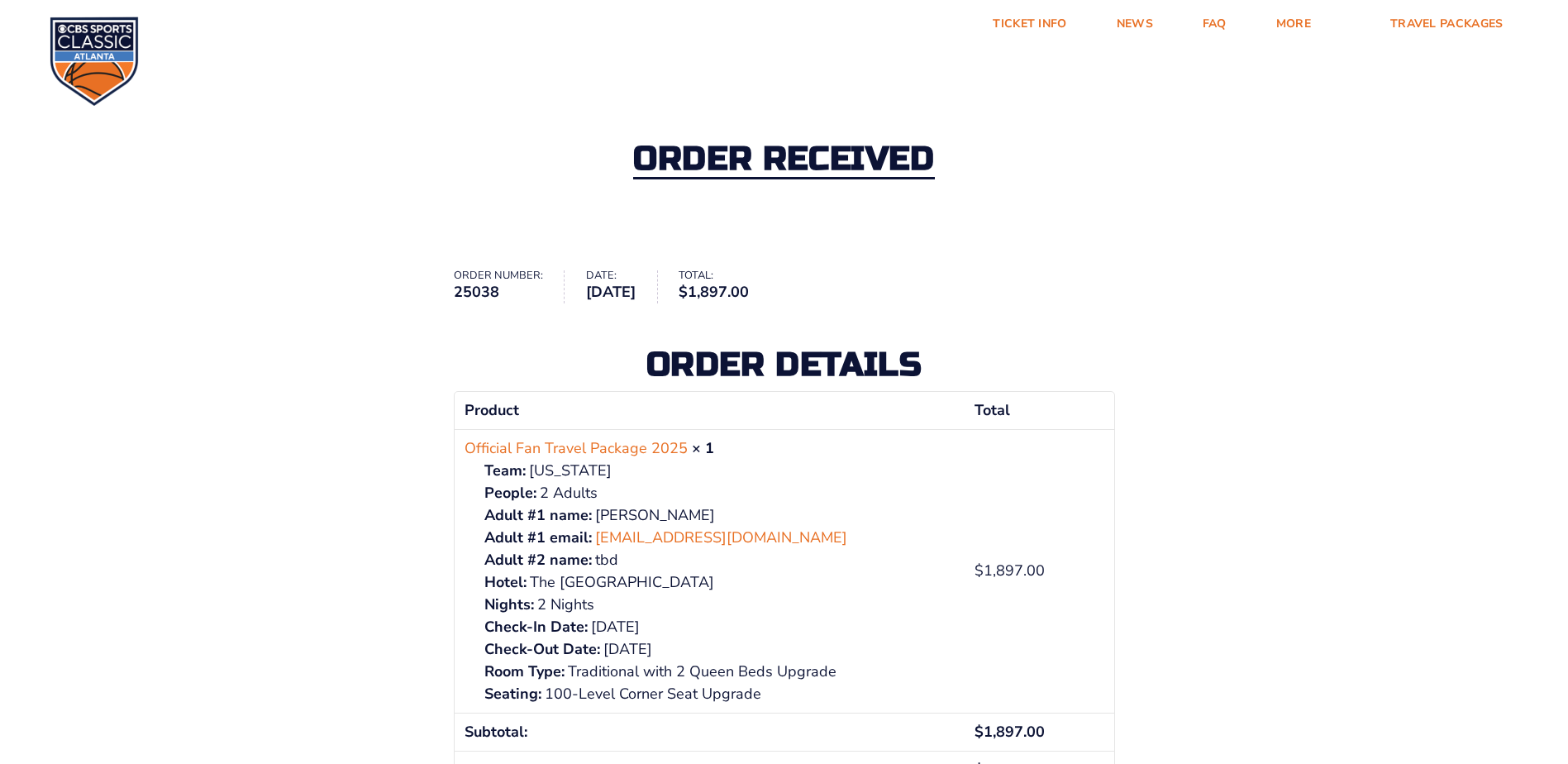
click at [478, 73] on div "Order received" at bounding box center [784, 160] width 1568 height 179
